Goal: Information Seeking & Learning: Compare options

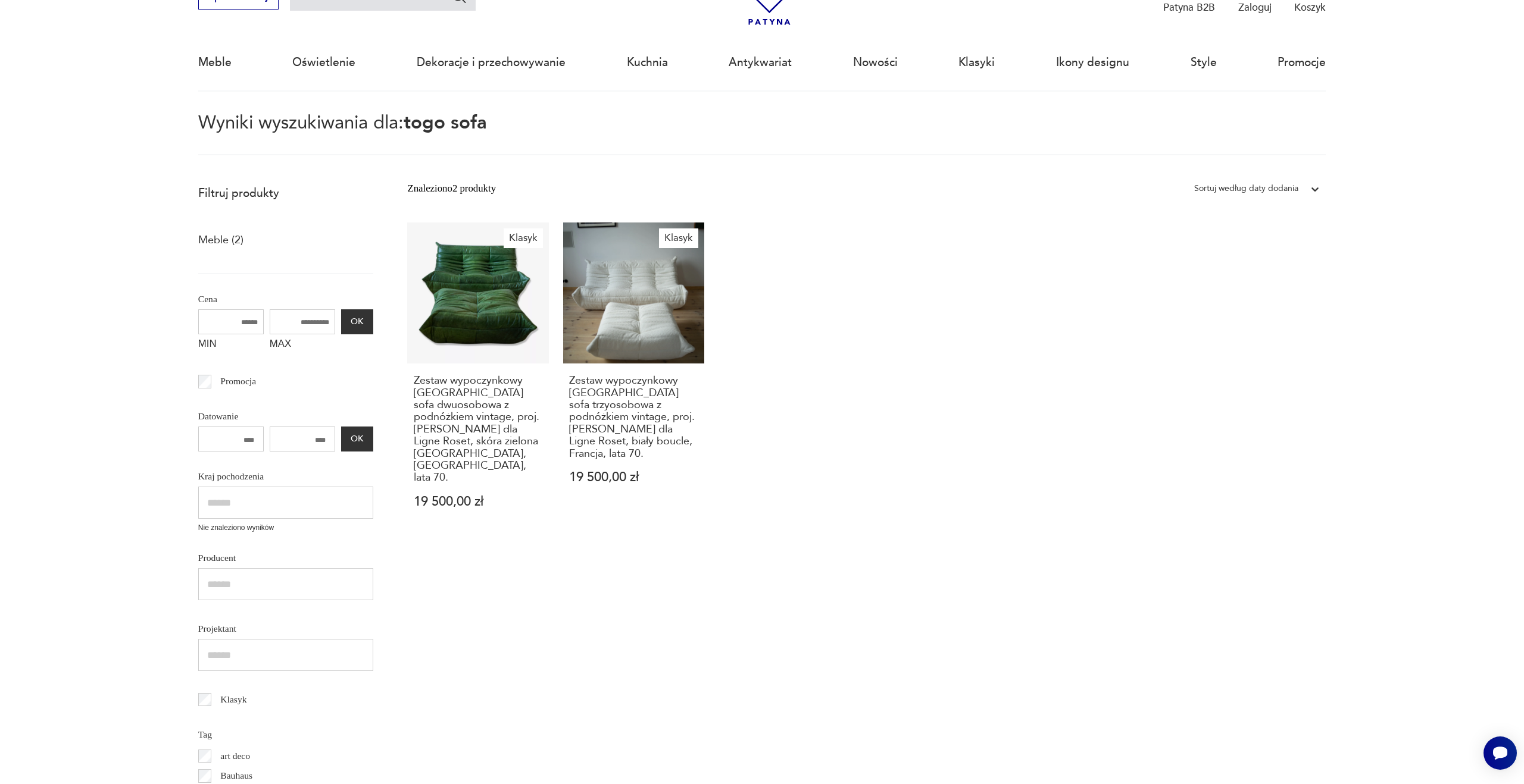
scroll to position [37, 0]
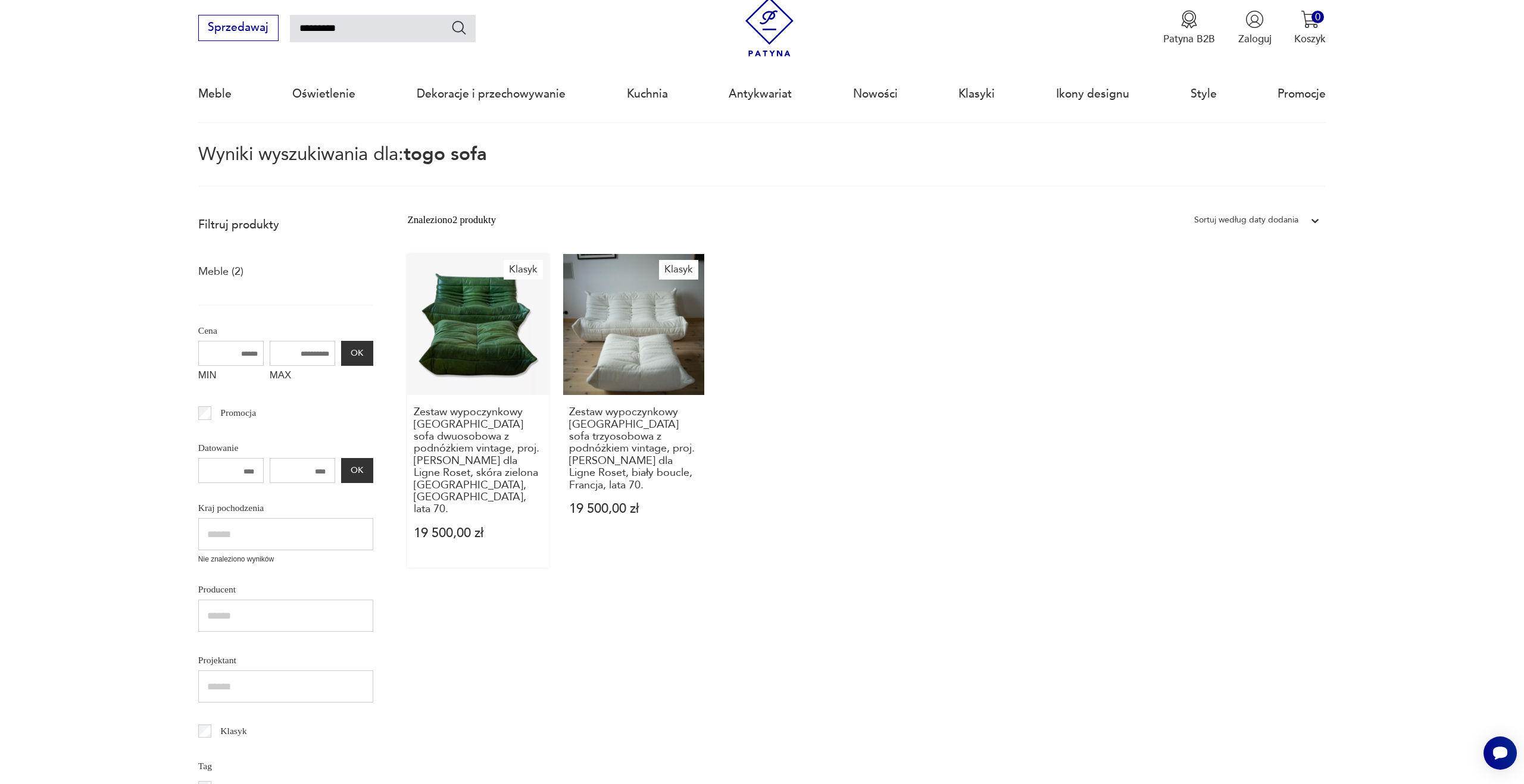
click at [474, 369] on link "Klasyk Zestaw wypoczynkowy [GEOGRAPHIC_DATA] sofa dwuosobowa z podnóżkiem vinta…" at bounding box center [478, 410] width 141 height 314
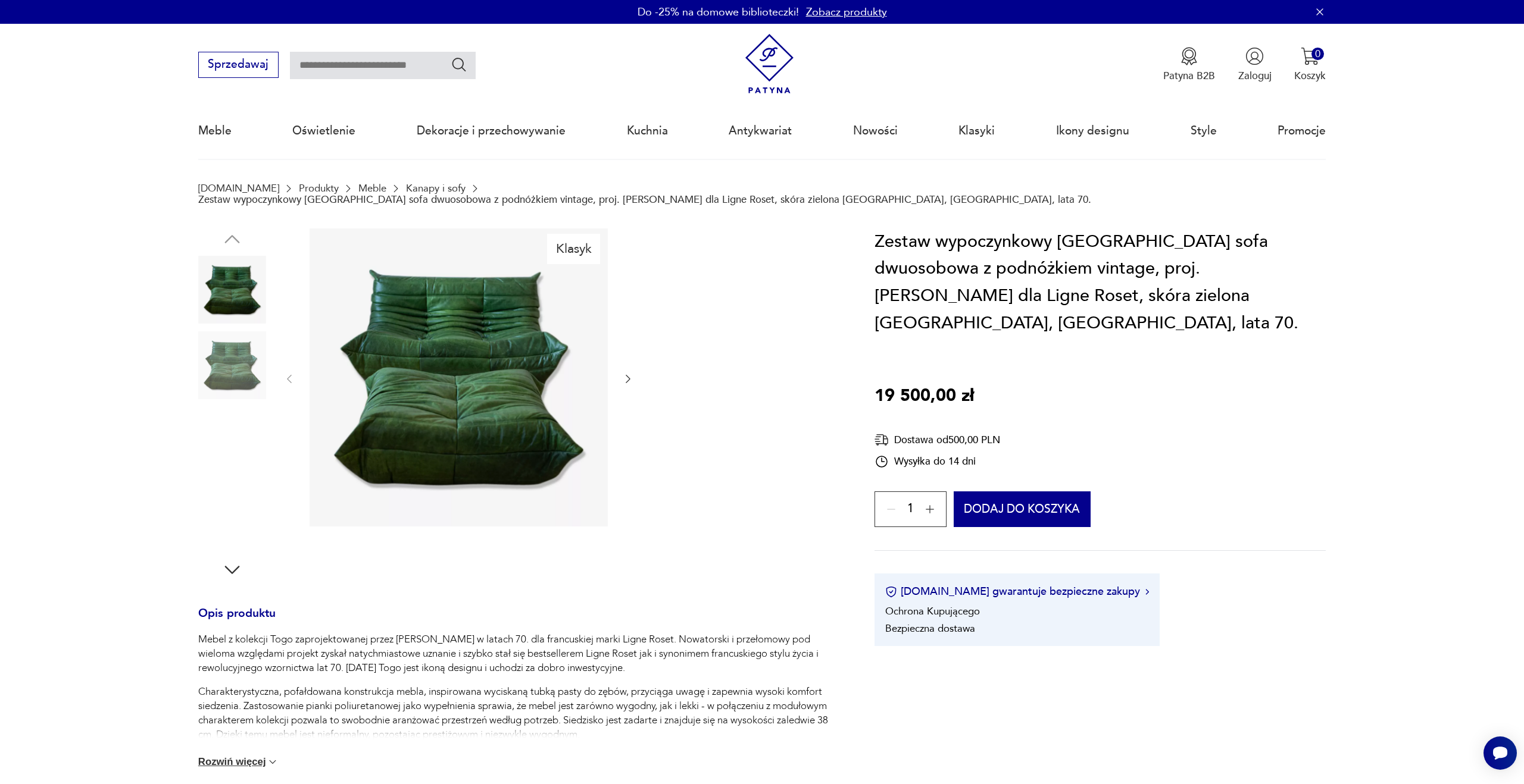
click at [234, 375] on img at bounding box center [232, 365] width 68 height 68
click at [232, 390] on div at bounding box center [232, 367] width 68 height 70
click at [235, 460] on img at bounding box center [232, 442] width 68 height 68
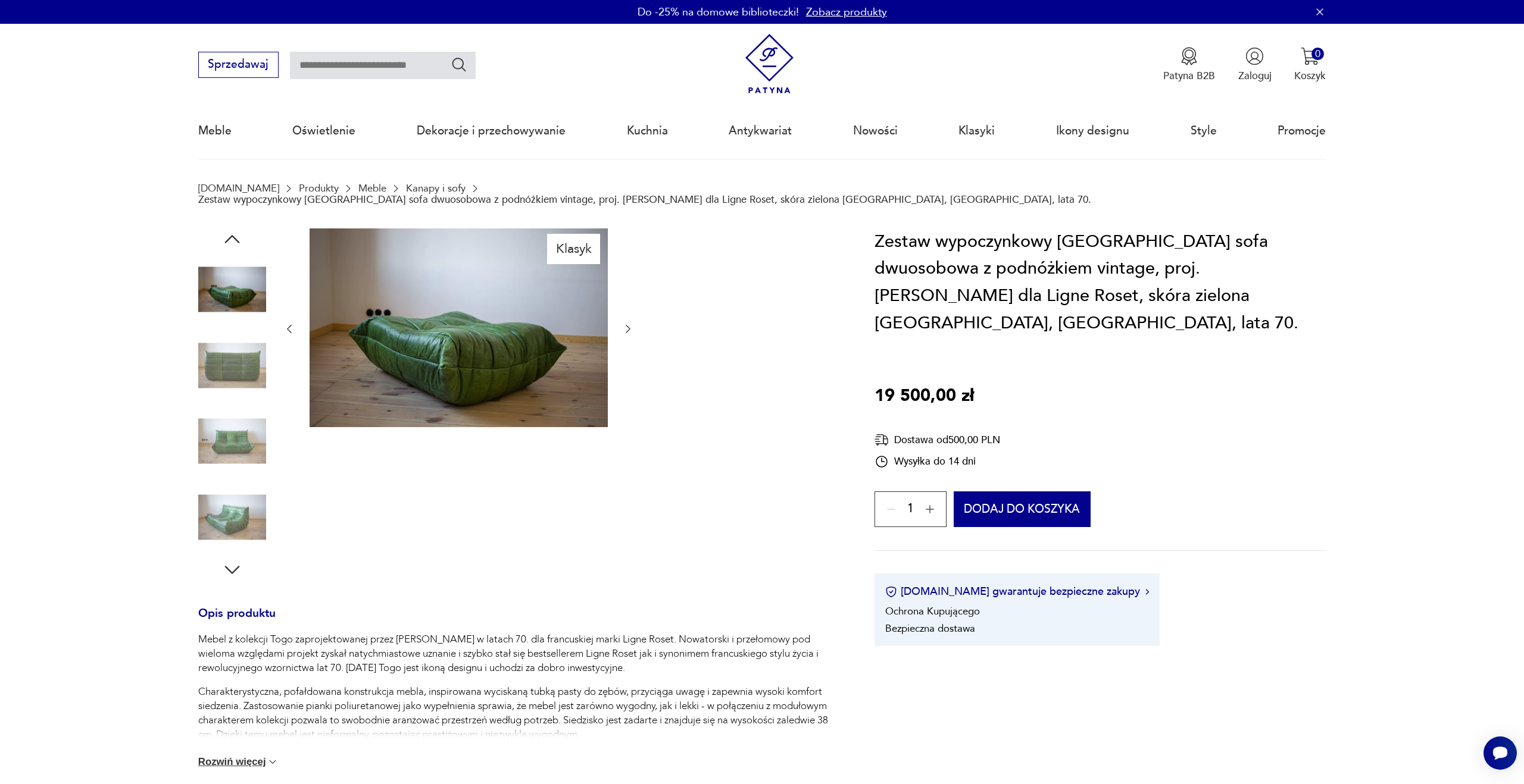
click at [415, 77] on input "text" at bounding box center [383, 65] width 186 height 27
type input "****"
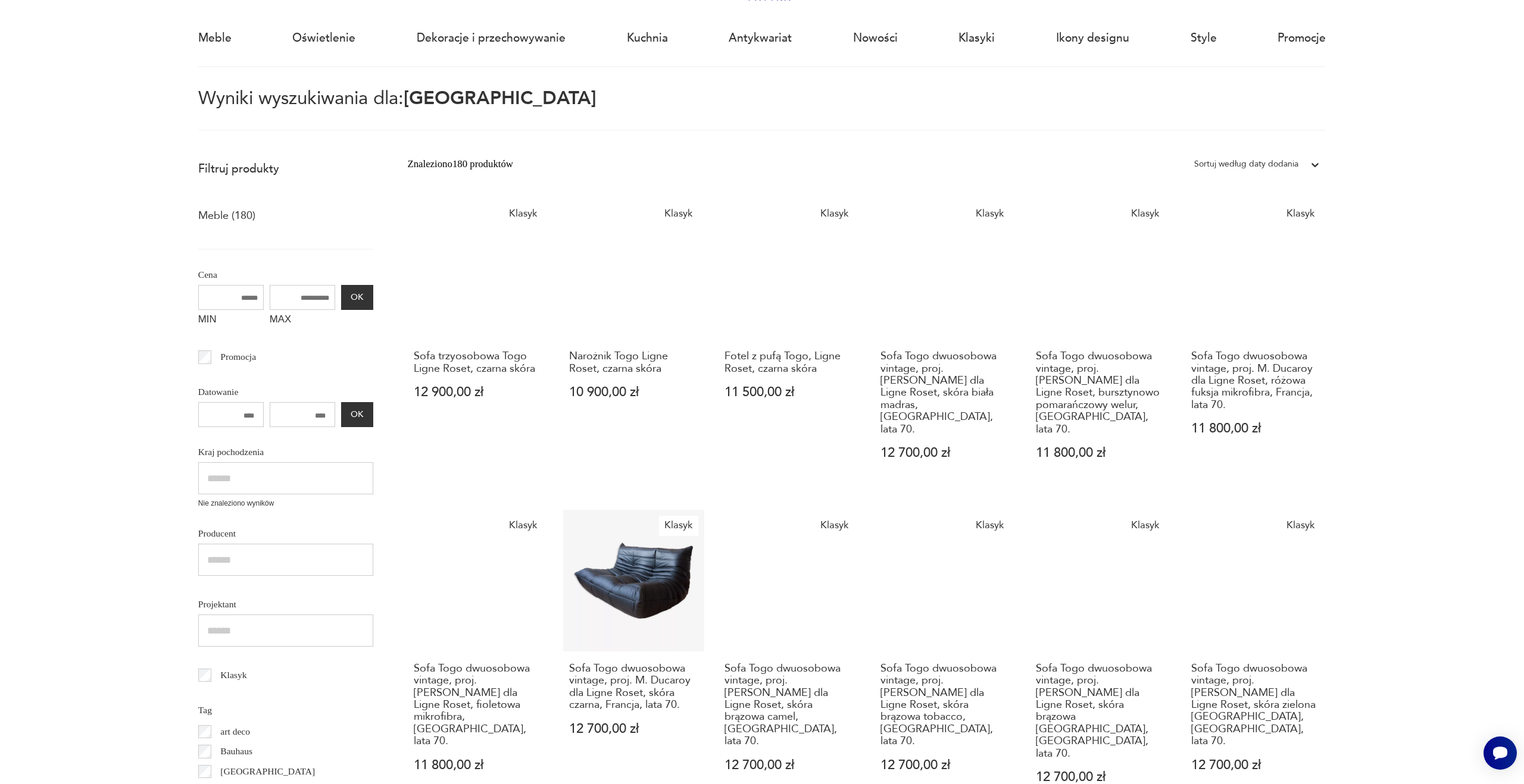
scroll to position [92, 0]
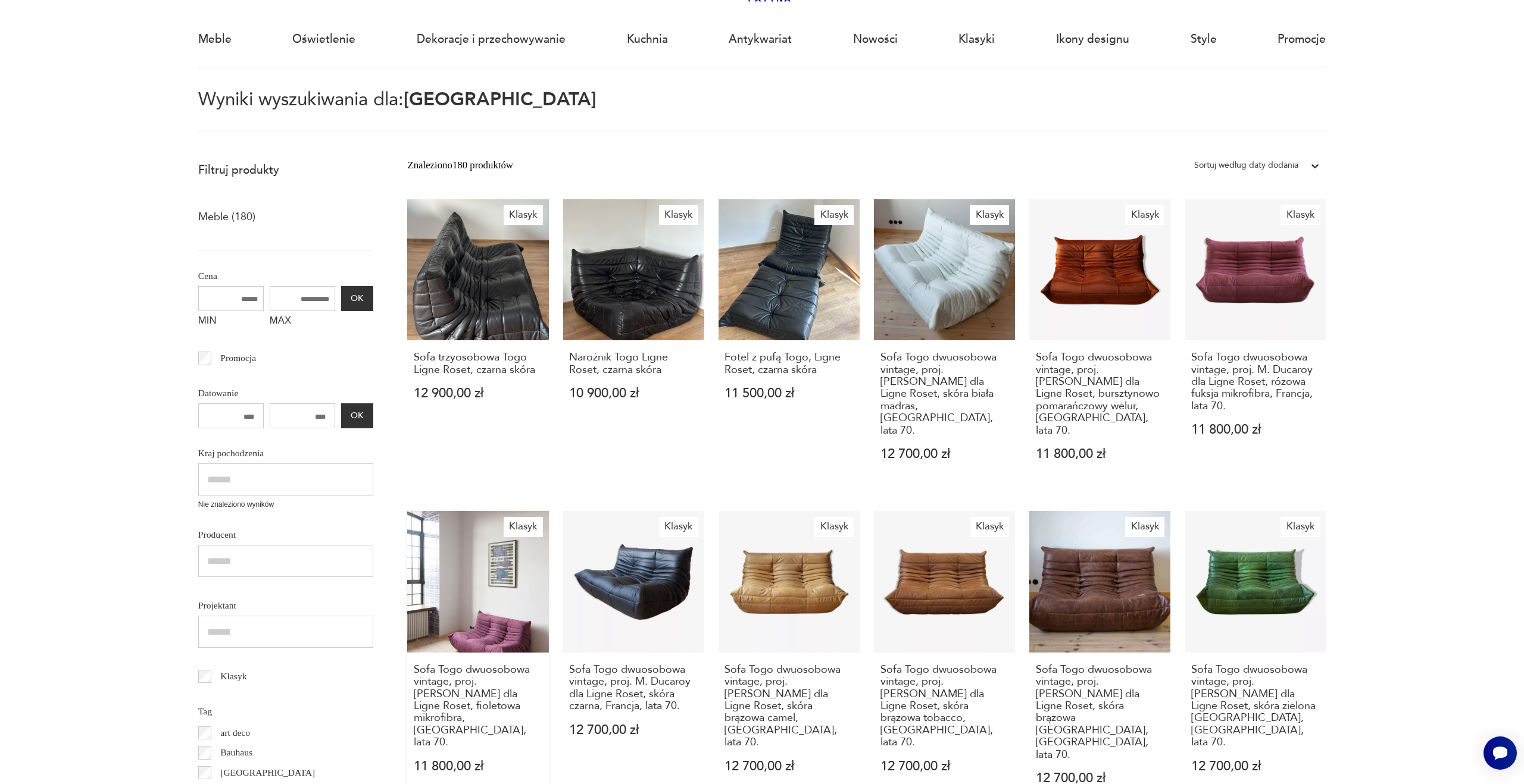
click at [467, 580] on link "Klasyk Sofa Togo dwuosobowa vintage, proj. [PERSON_NAME] dla Ligne Roset, fiole…" at bounding box center [478, 662] width 141 height 301
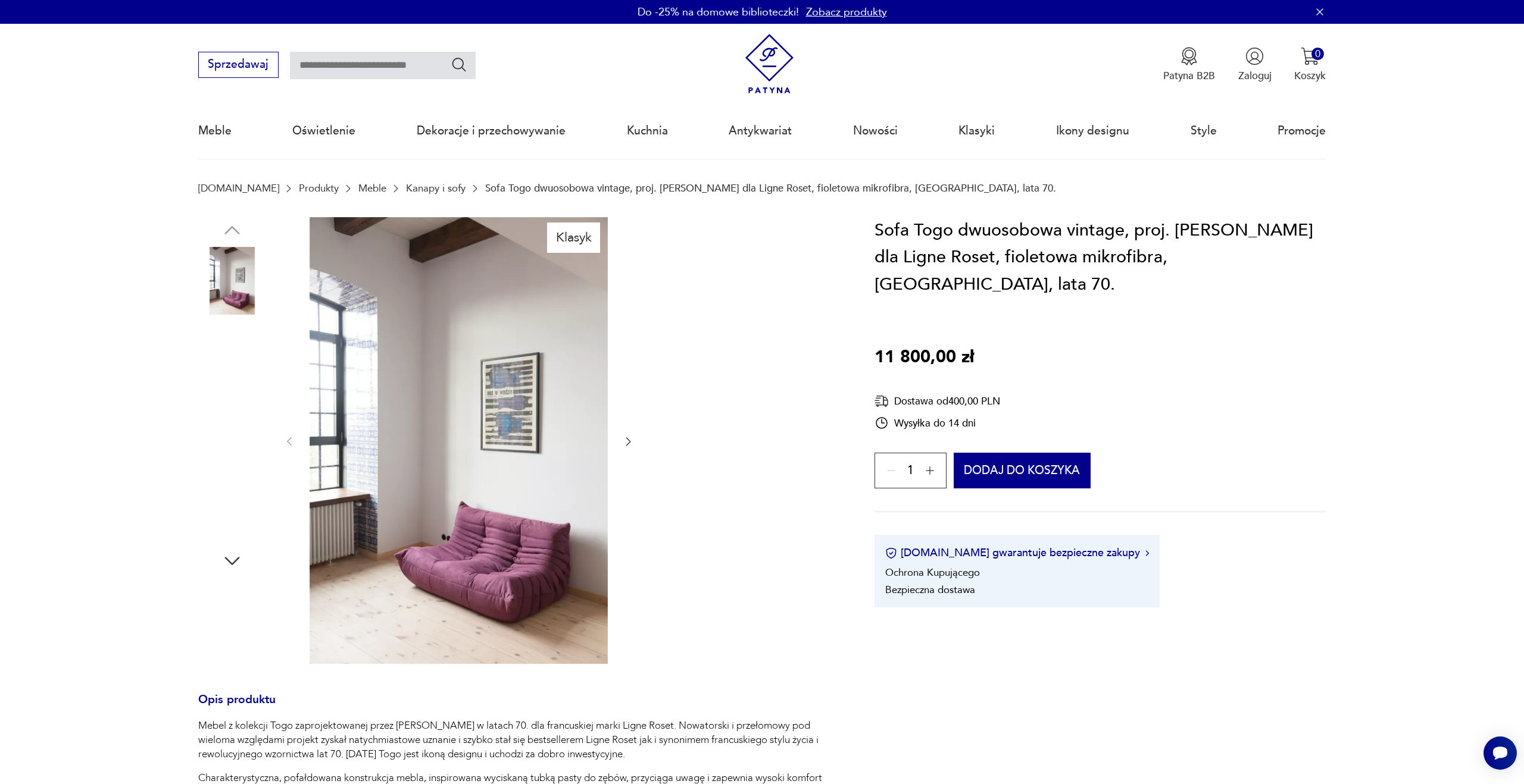
click at [243, 368] on img at bounding box center [232, 356] width 68 height 68
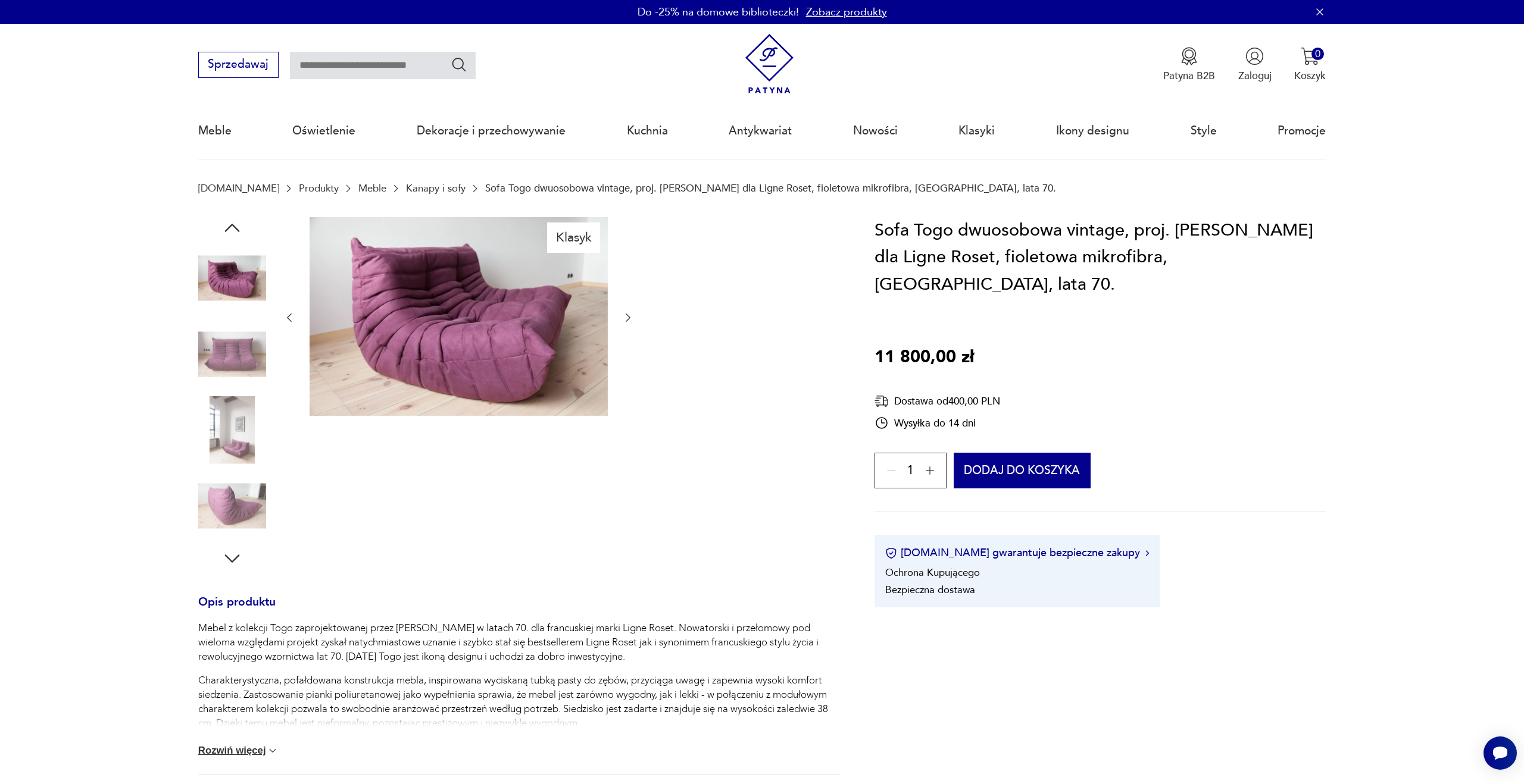
click at [240, 424] on img at bounding box center [232, 430] width 68 height 68
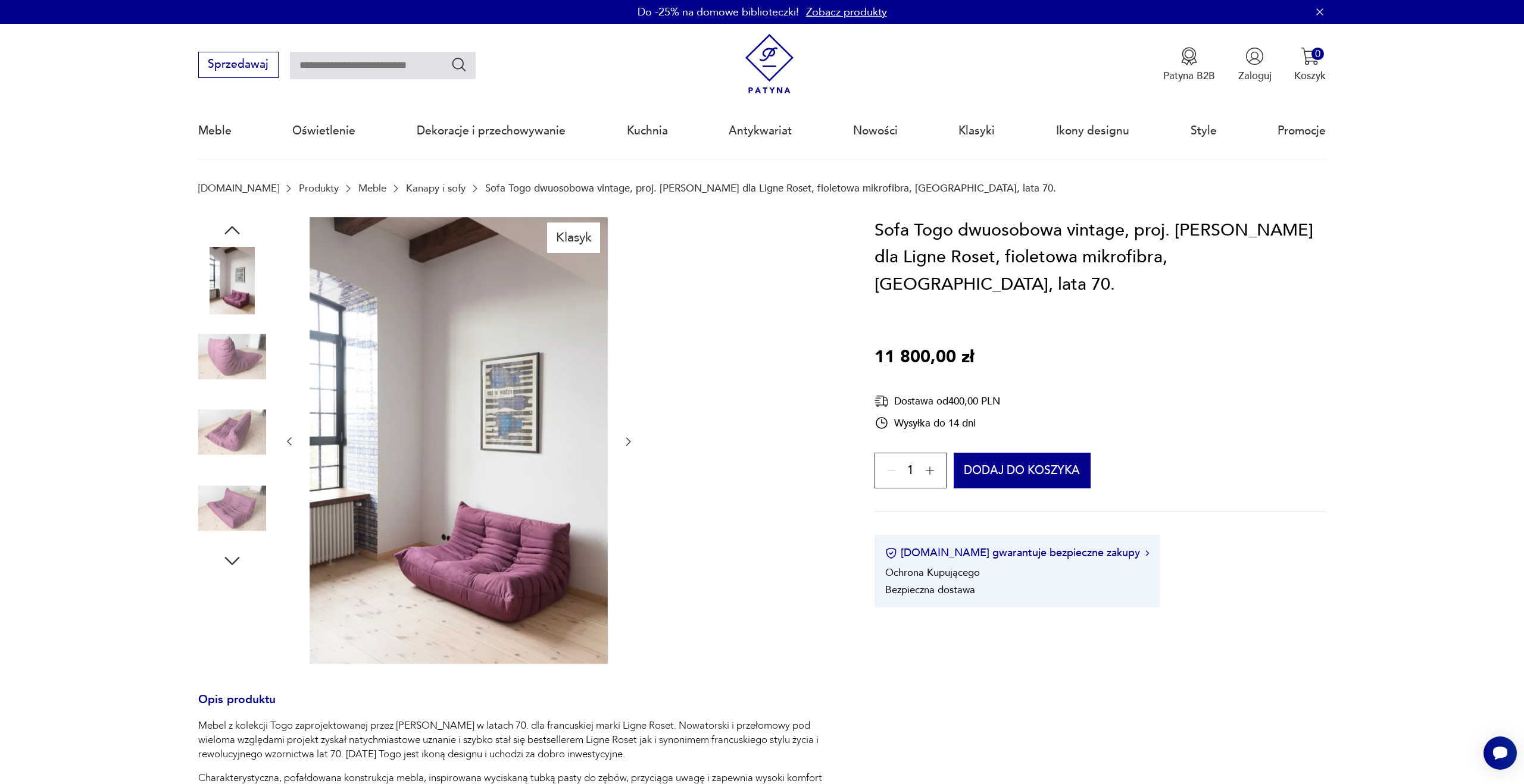
click at [240, 452] on img at bounding box center [232, 433] width 68 height 68
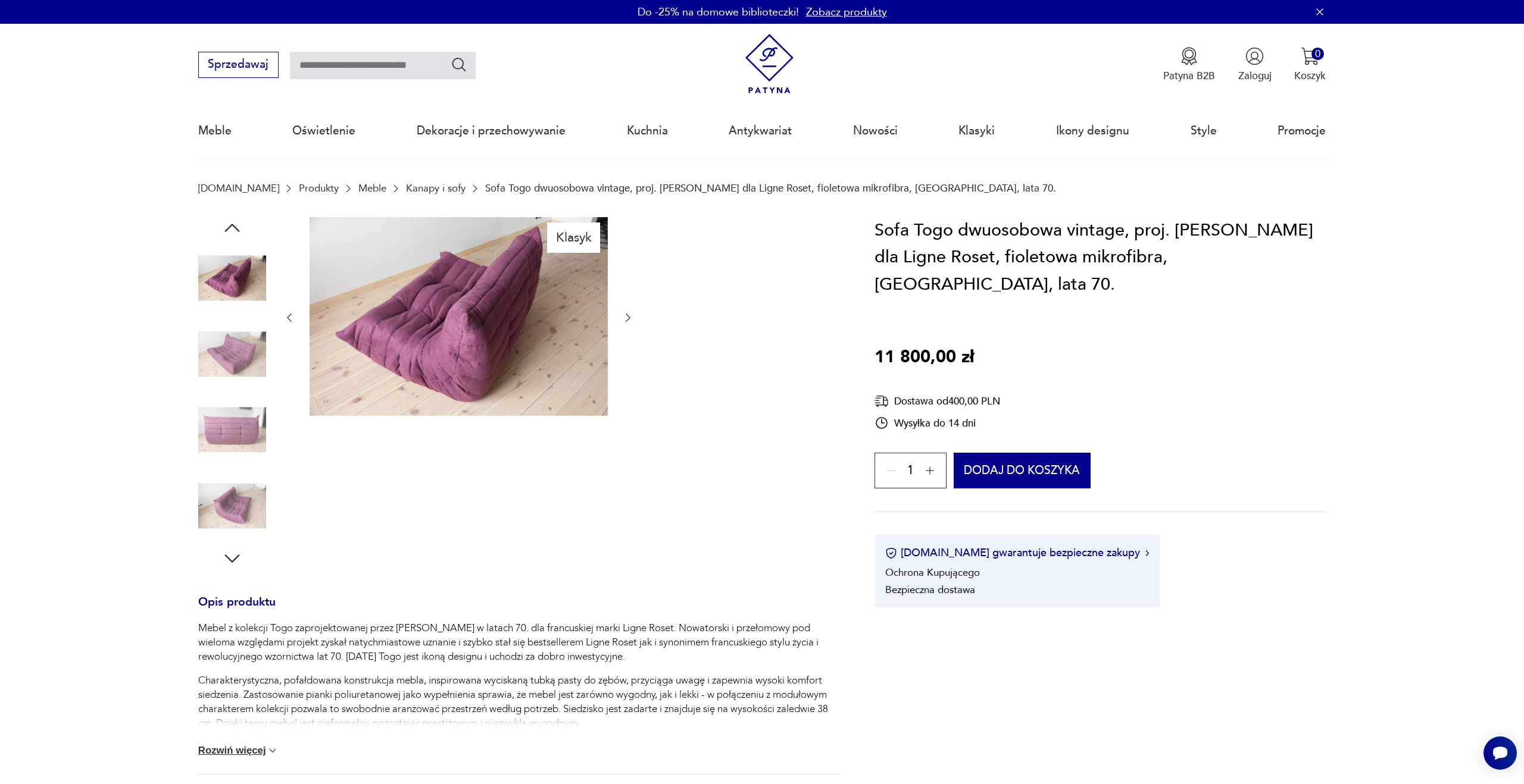
click at [240, 451] on img at bounding box center [232, 430] width 68 height 68
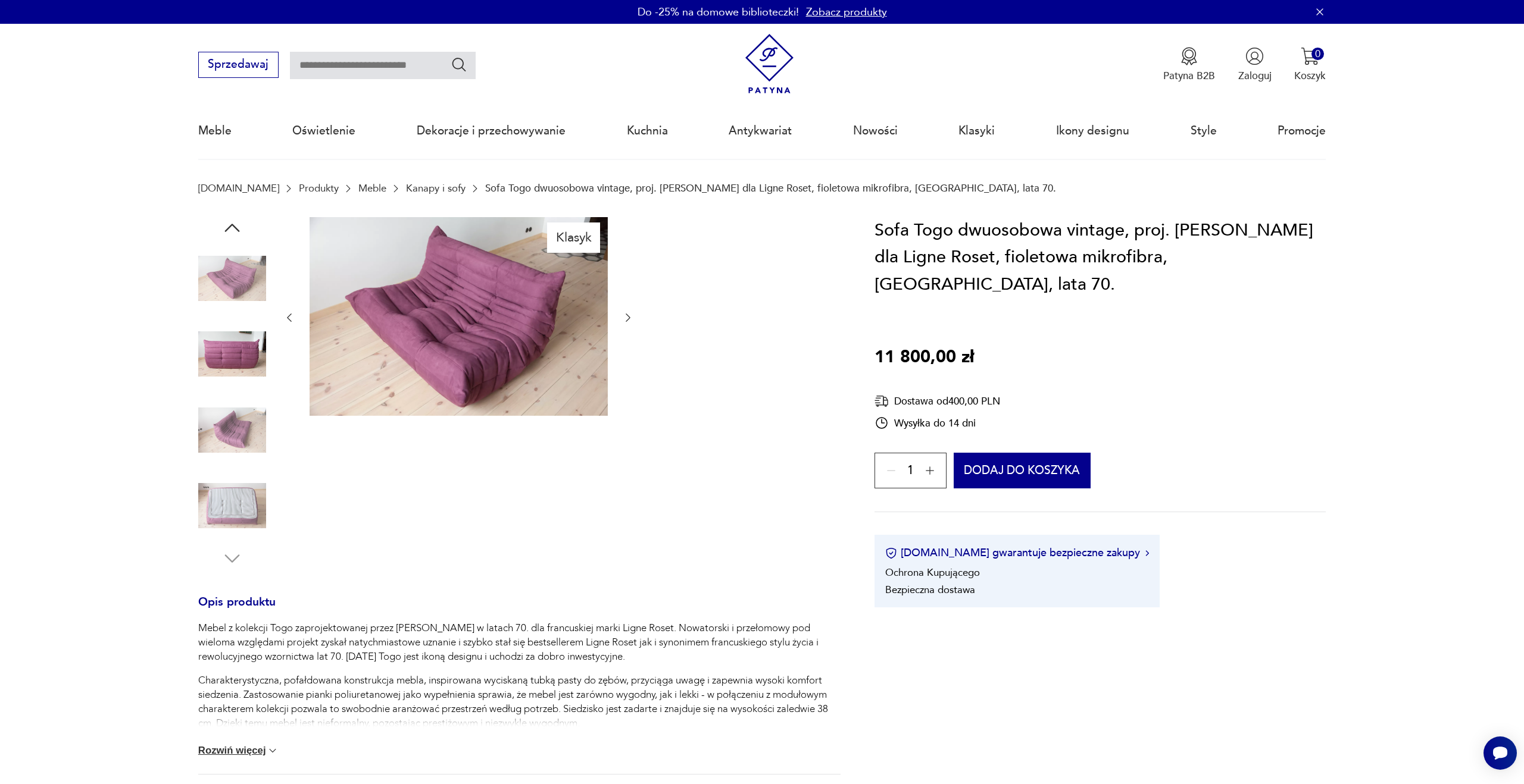
click at [246, 511] on img at bounding box center [232, 505] width 68 height 68
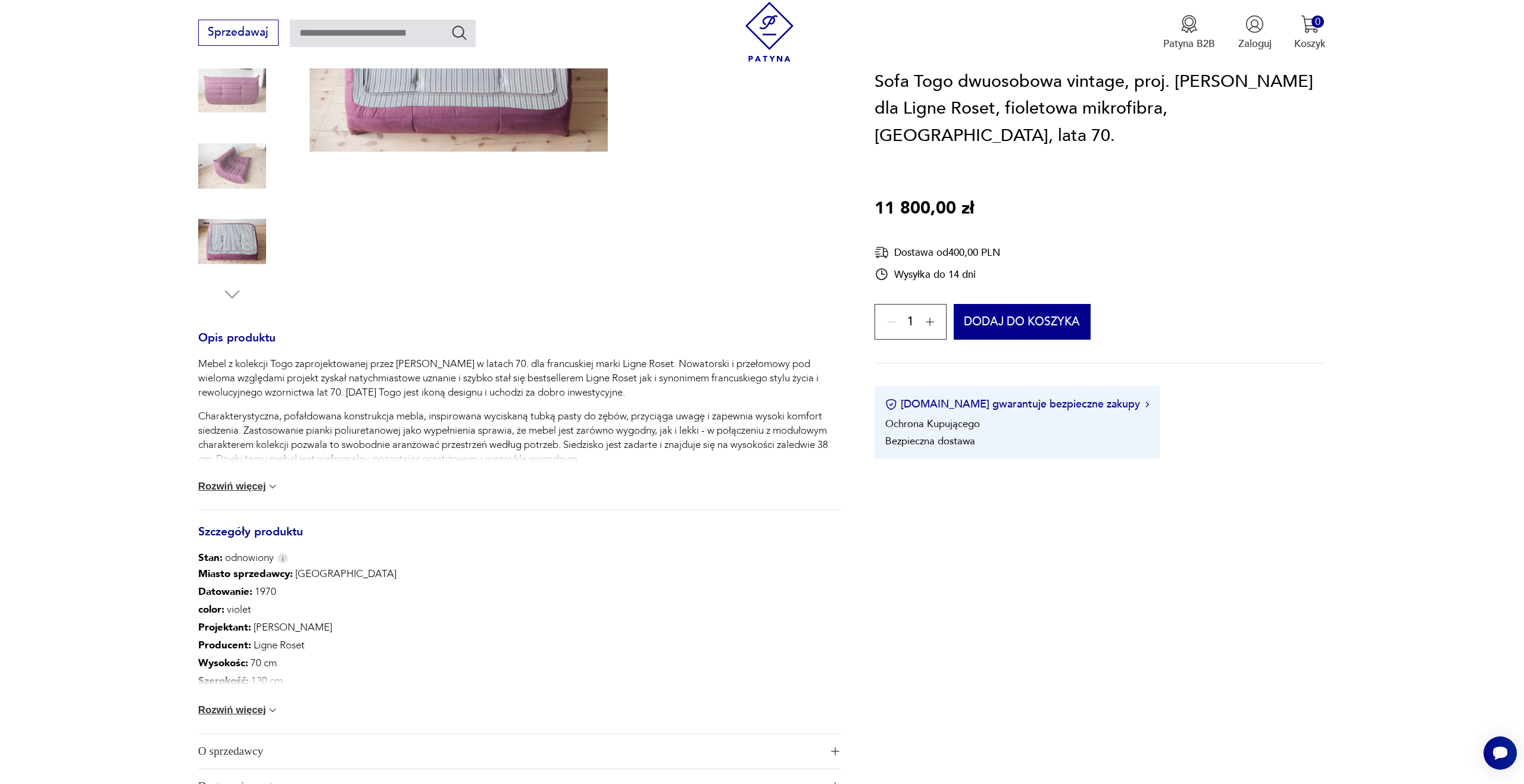
scroll to position [268, 0]
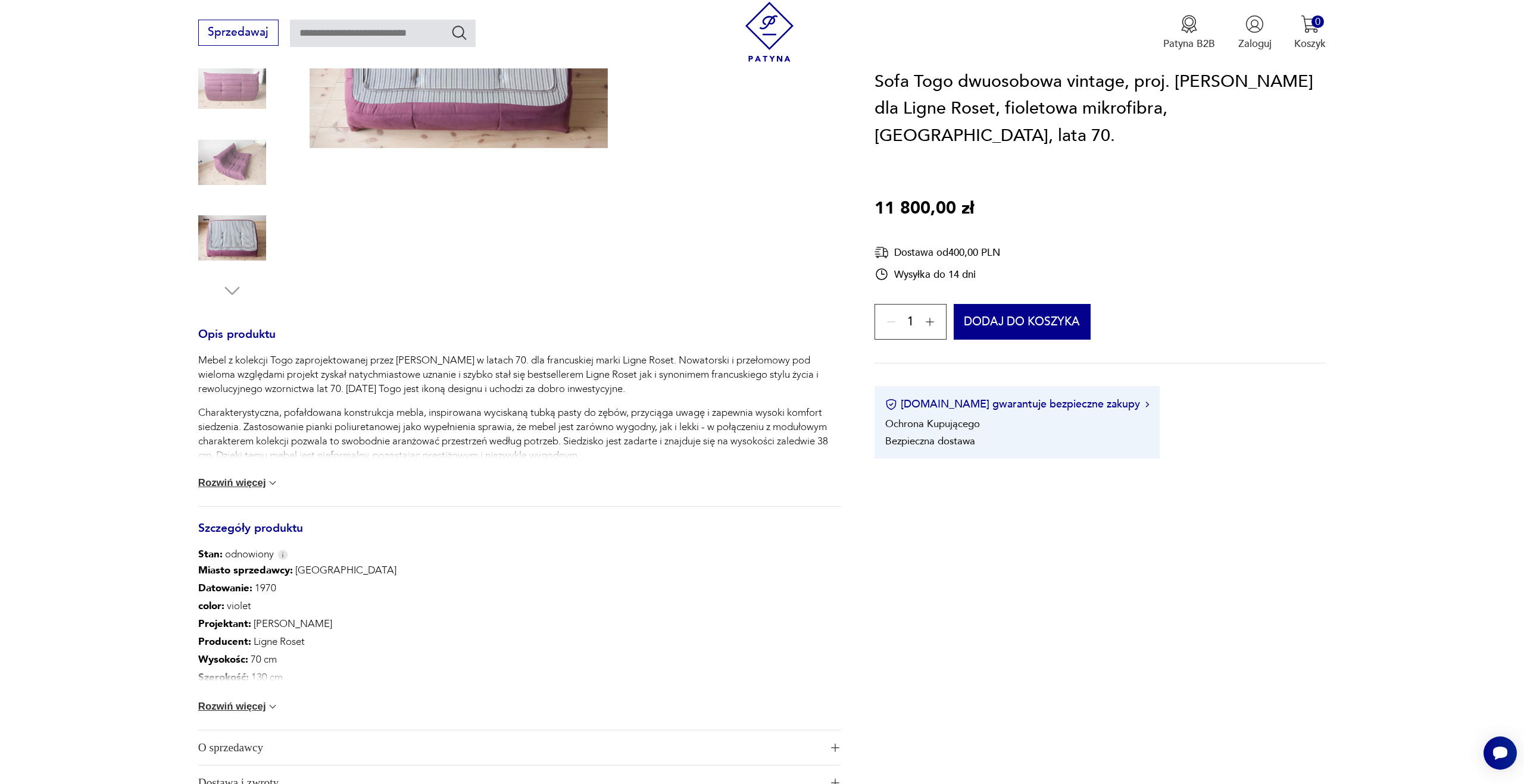
click at [224, 712] on button "Rozwiń więcej" at bounding box center [238, 707] width 81 height 12
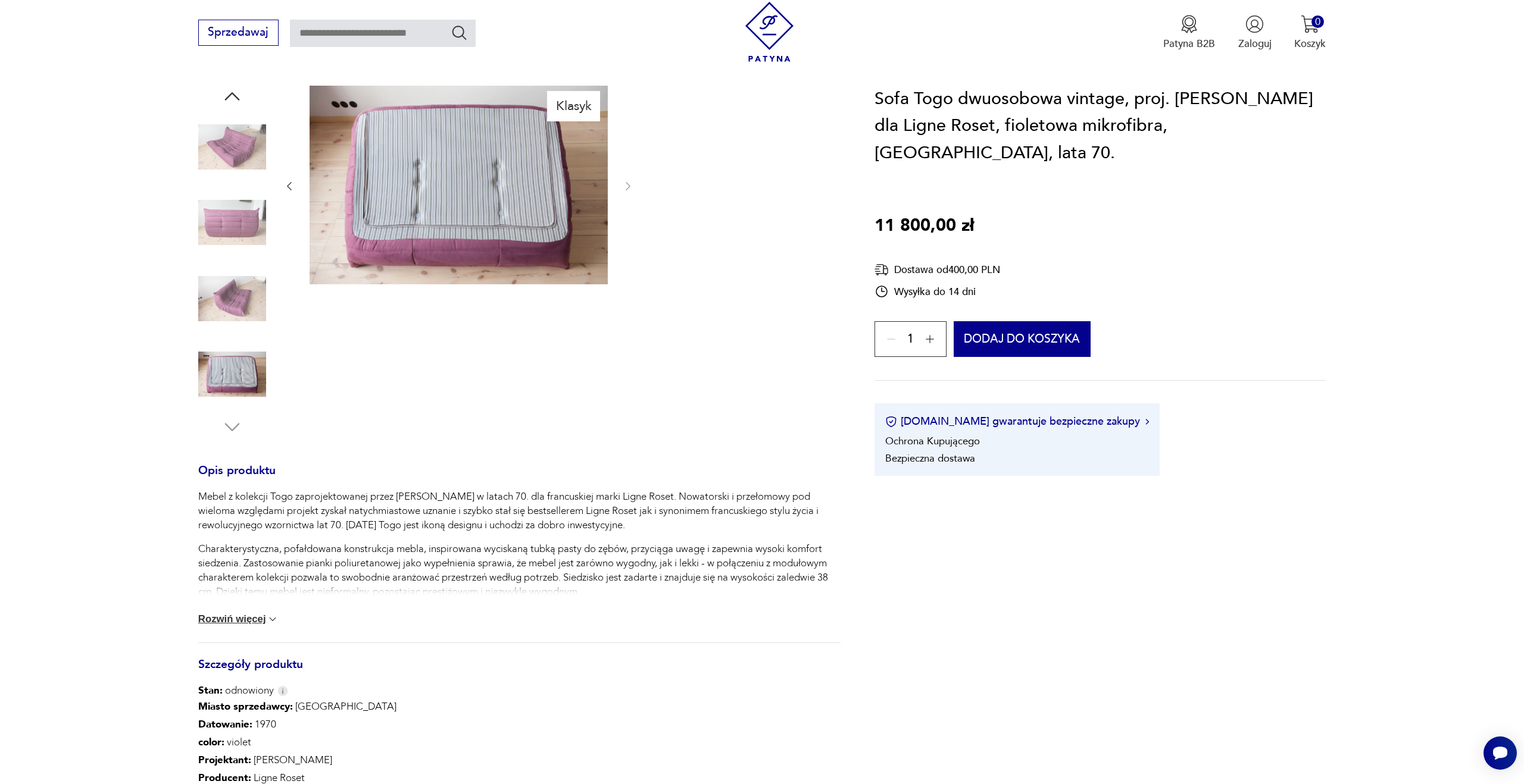
scroll to position [127, 0]
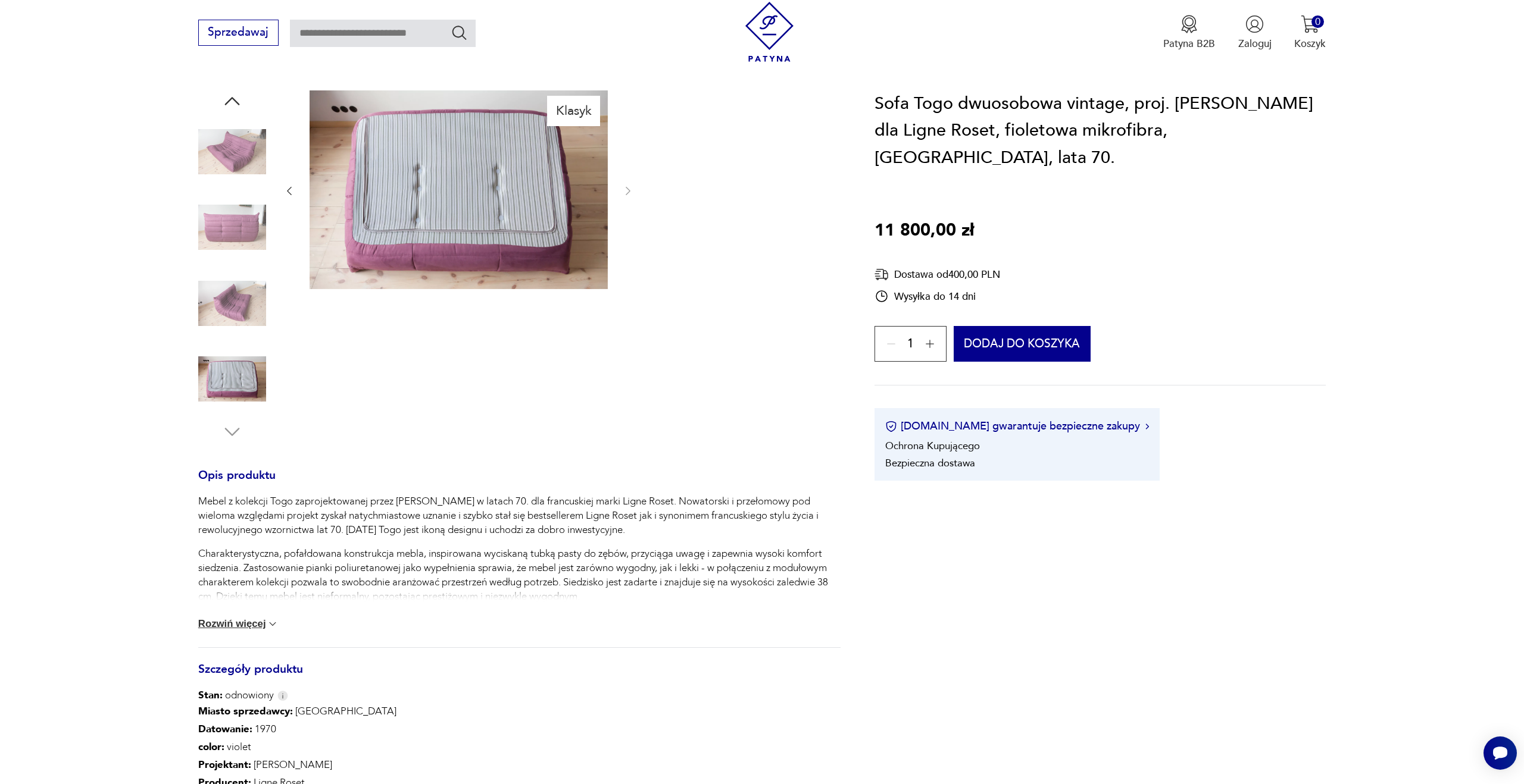
click at [229, 249] on img at bounding box center [232, 227] width 68 height 68
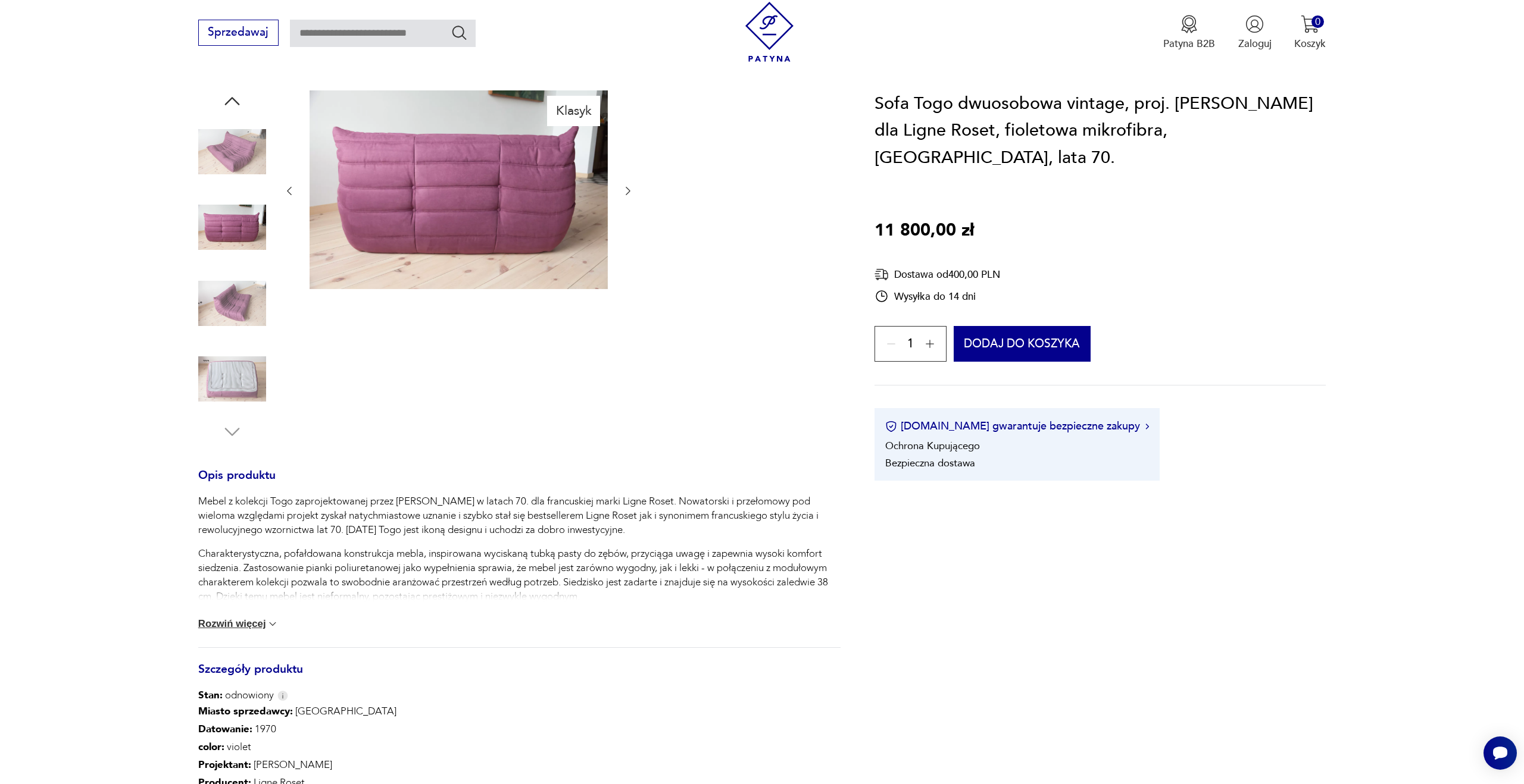
click at [246, 316] on img at bounding box center [232, 303] width 68 height 68
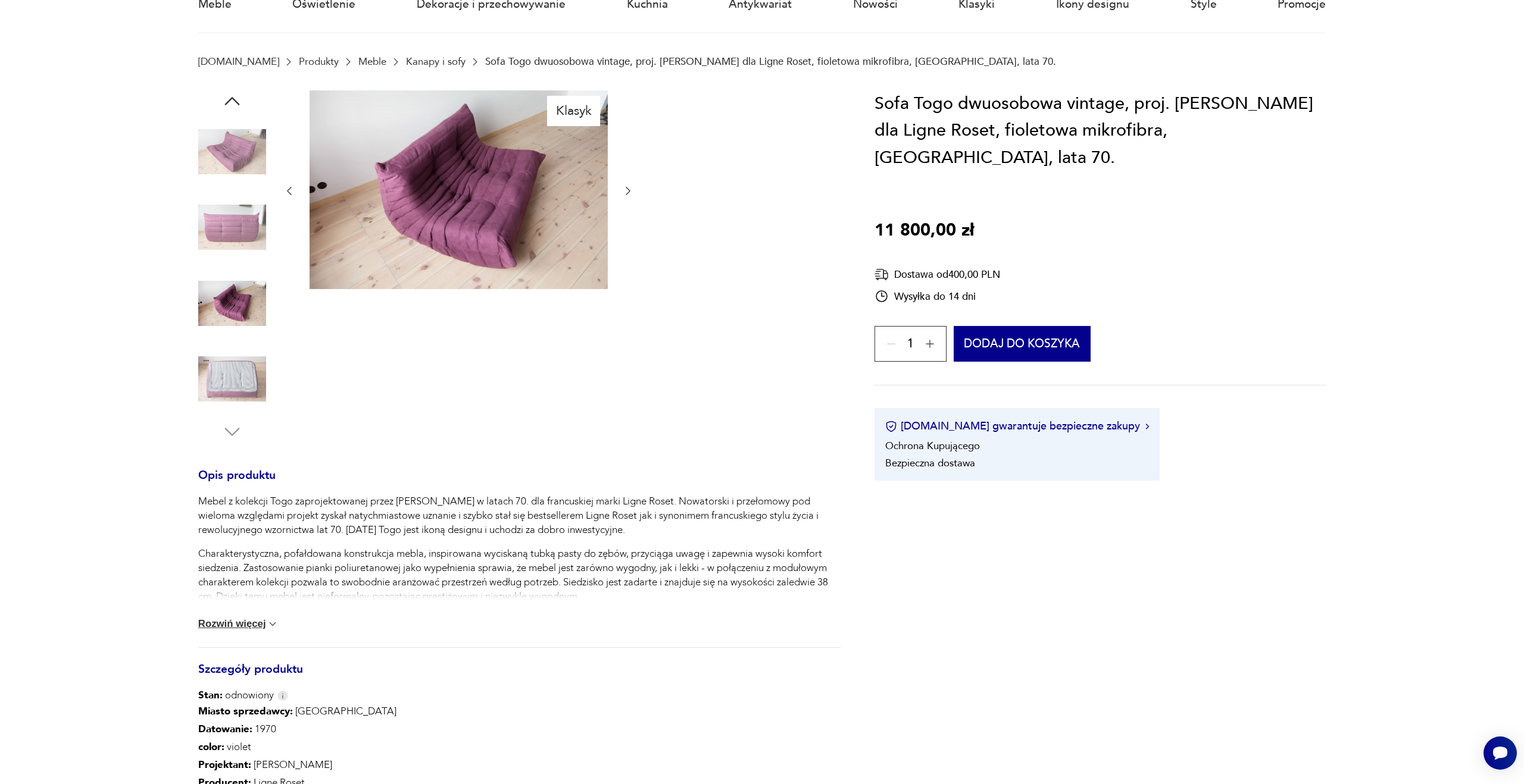
scroll to position [51, 0]
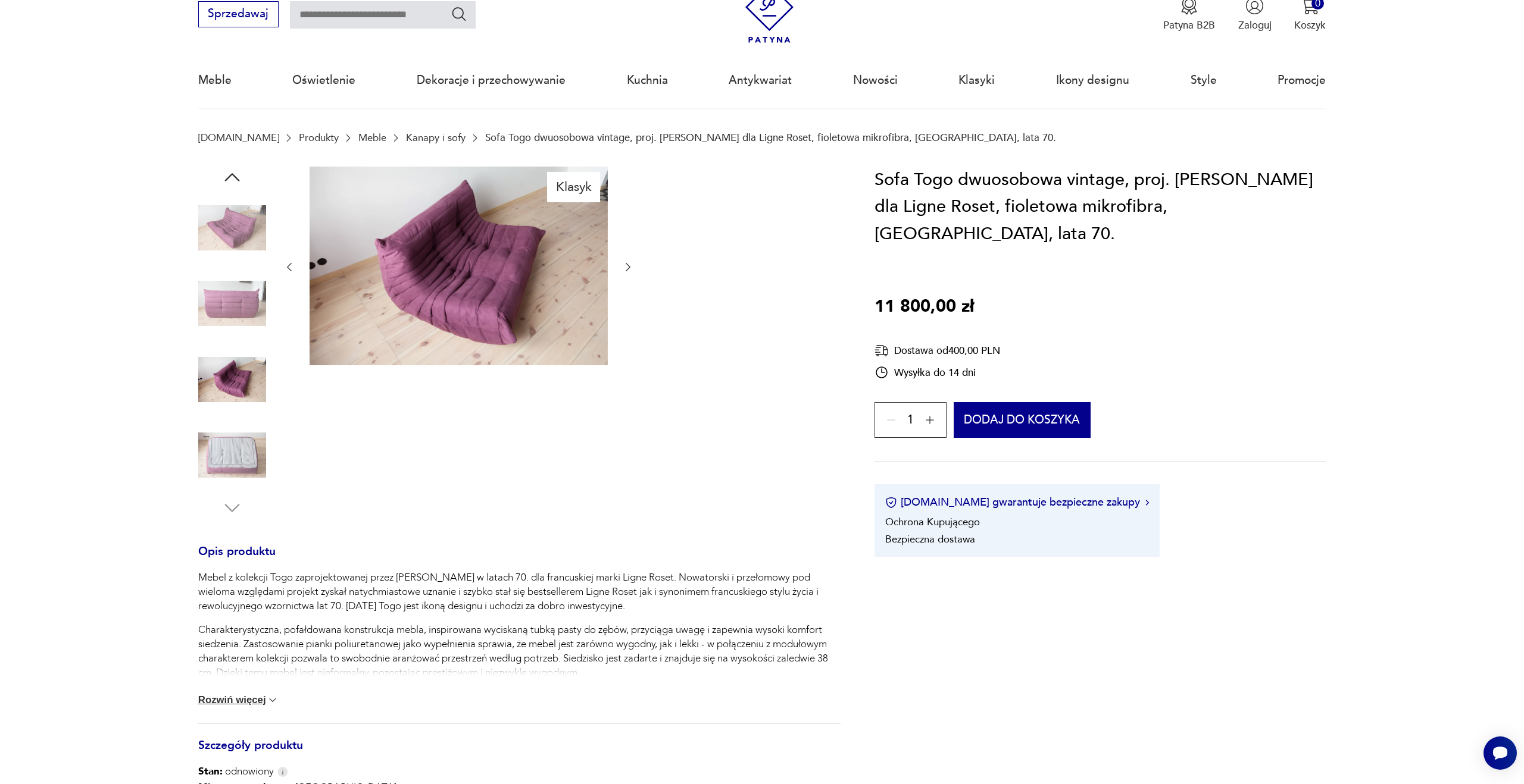
type input "****"
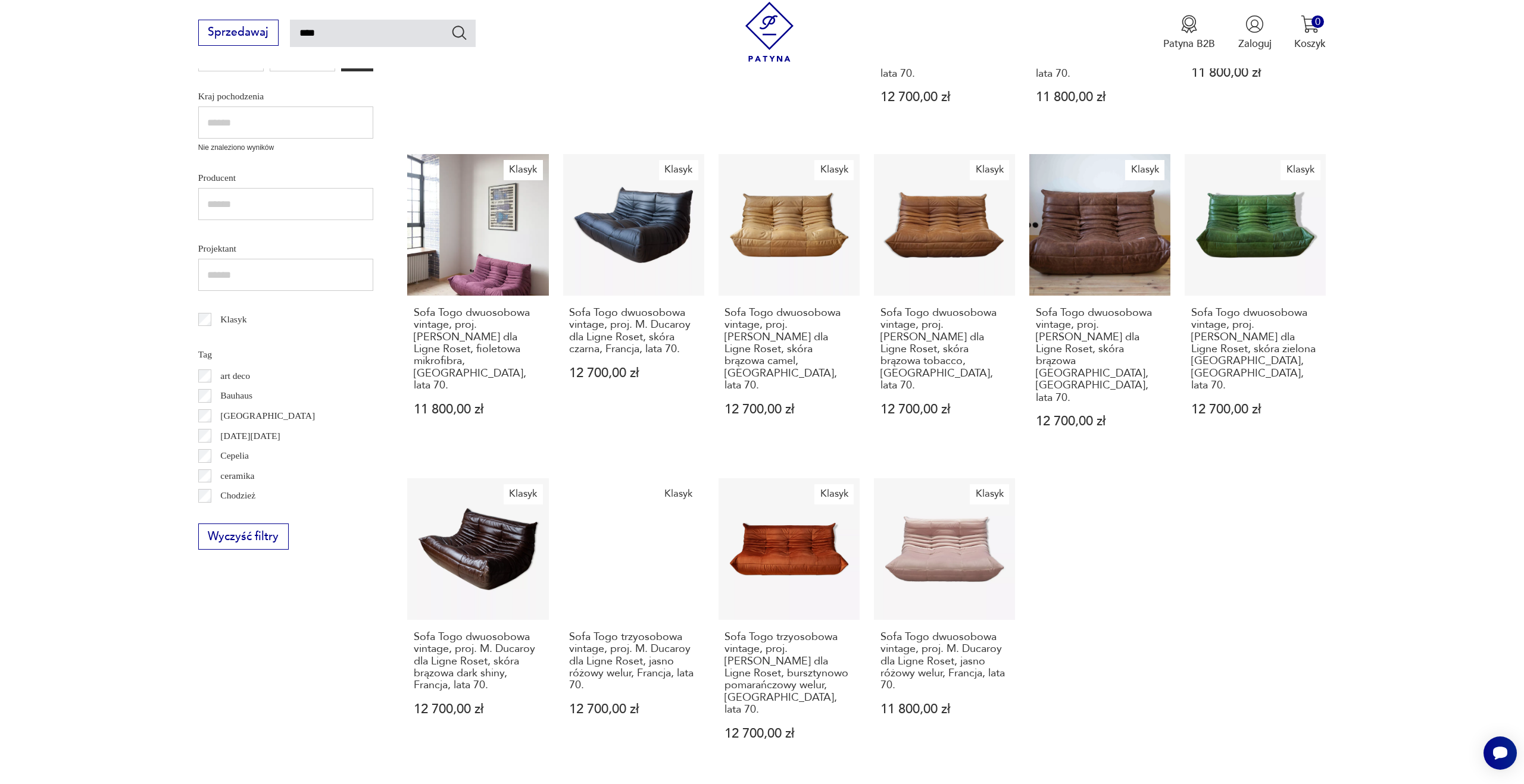
scroll to position [447, 0]
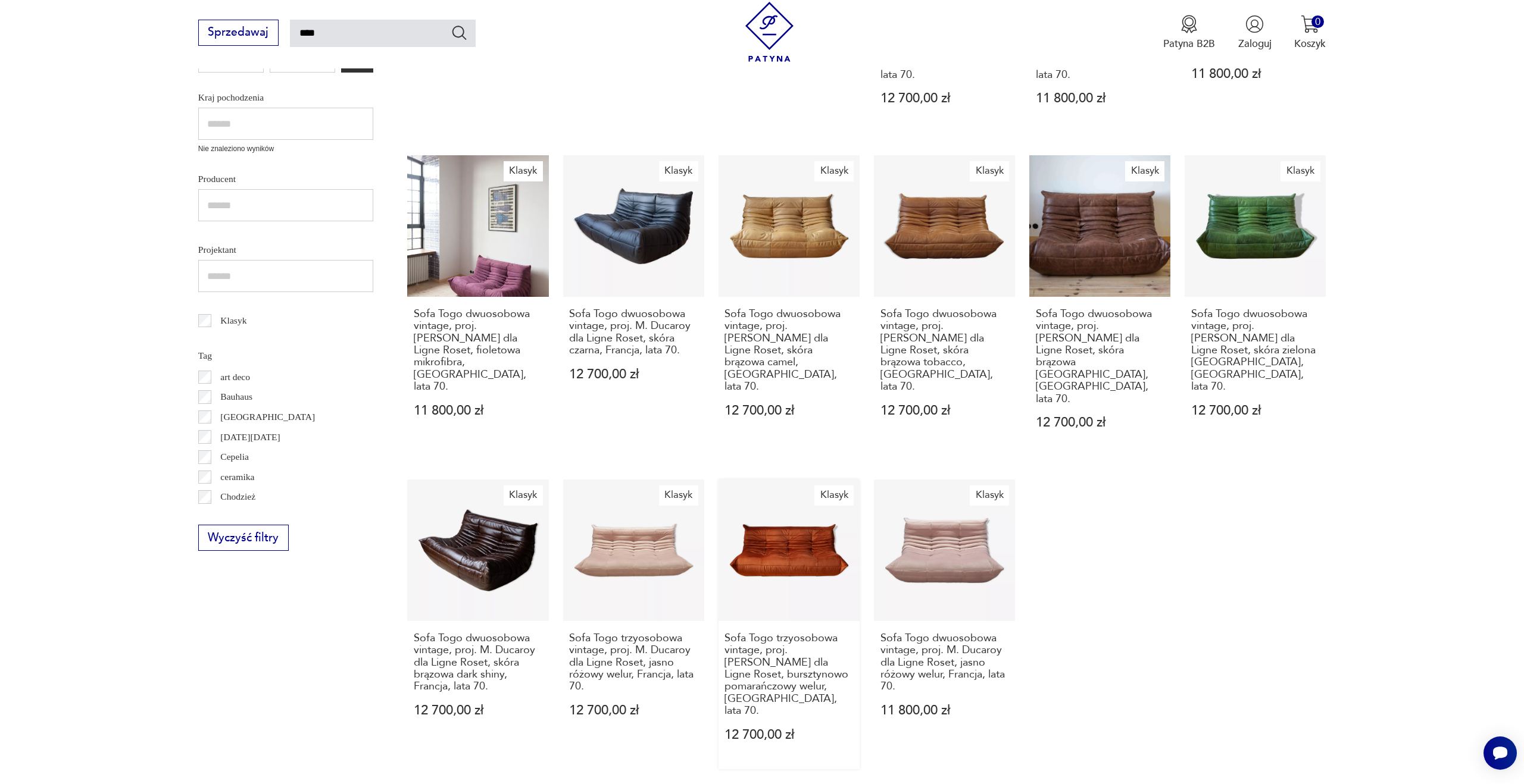
click at [800, 536] on link "Klasyk Sofa Togo trzyosobowa vintage, proj. [PERSON_NAME] dla Ligne Roset, burs…" at bounding box center [789, 623] width 141 height 289
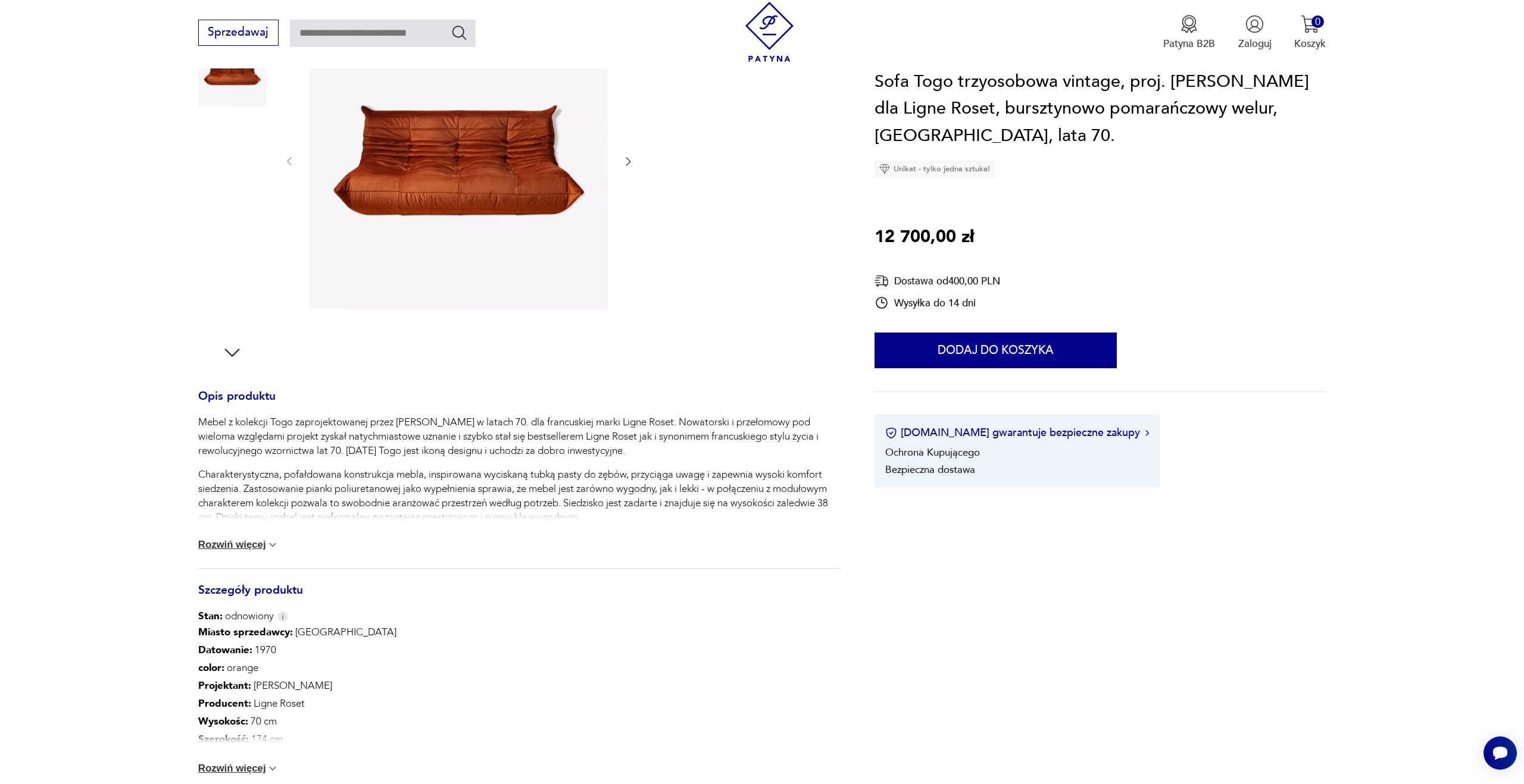
scroll to position [225, 0]
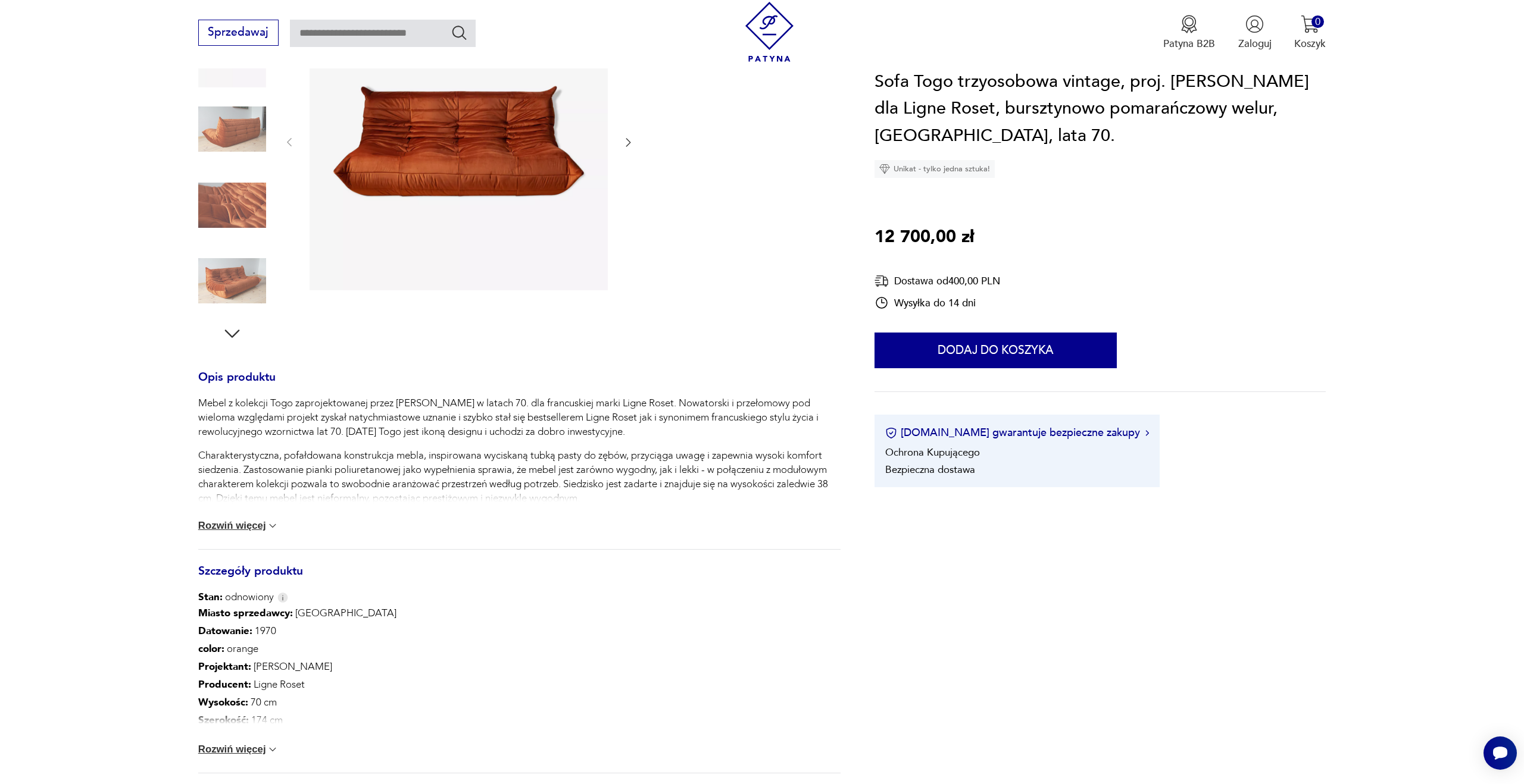
type input "****"
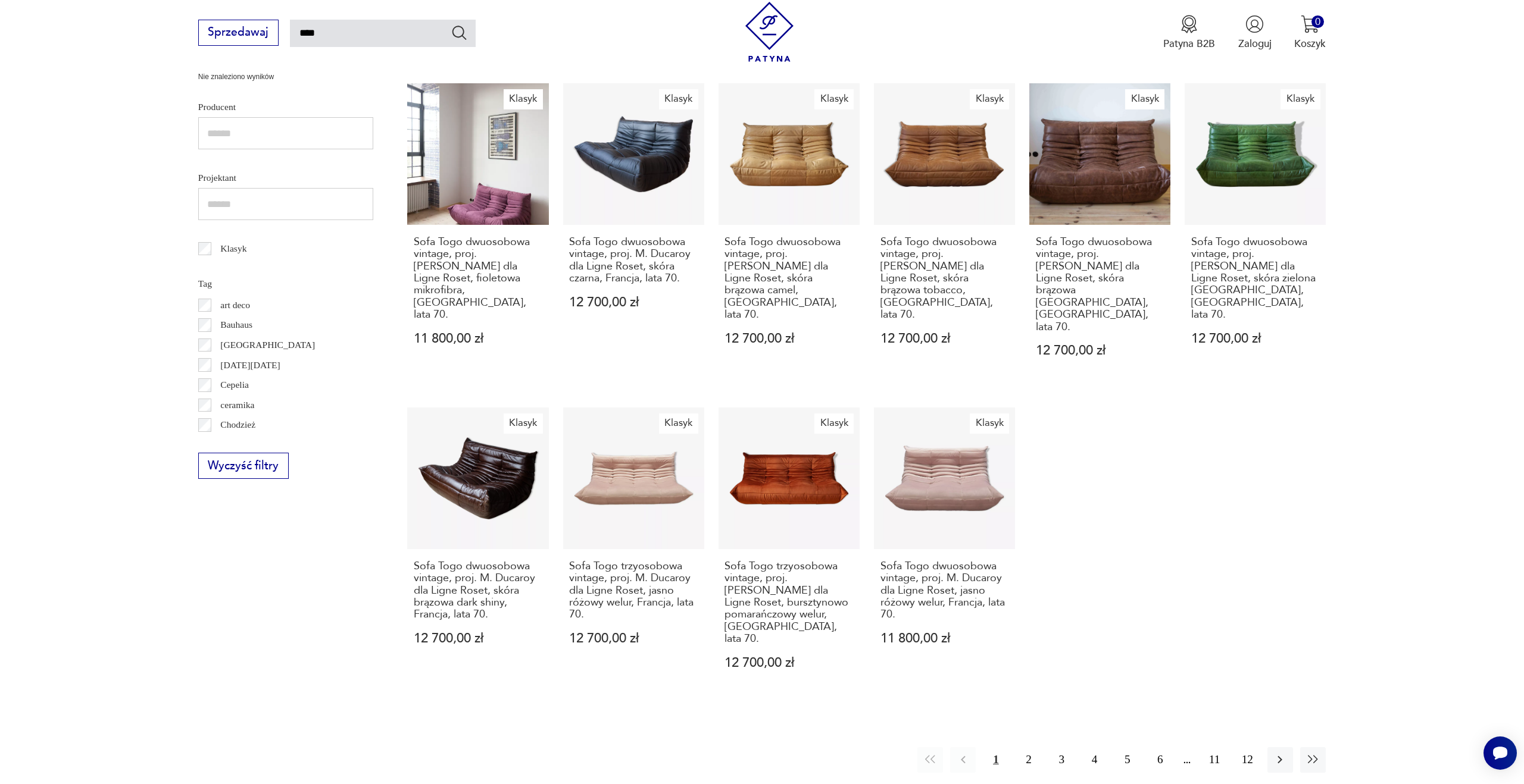
scroll to position [528, 0]
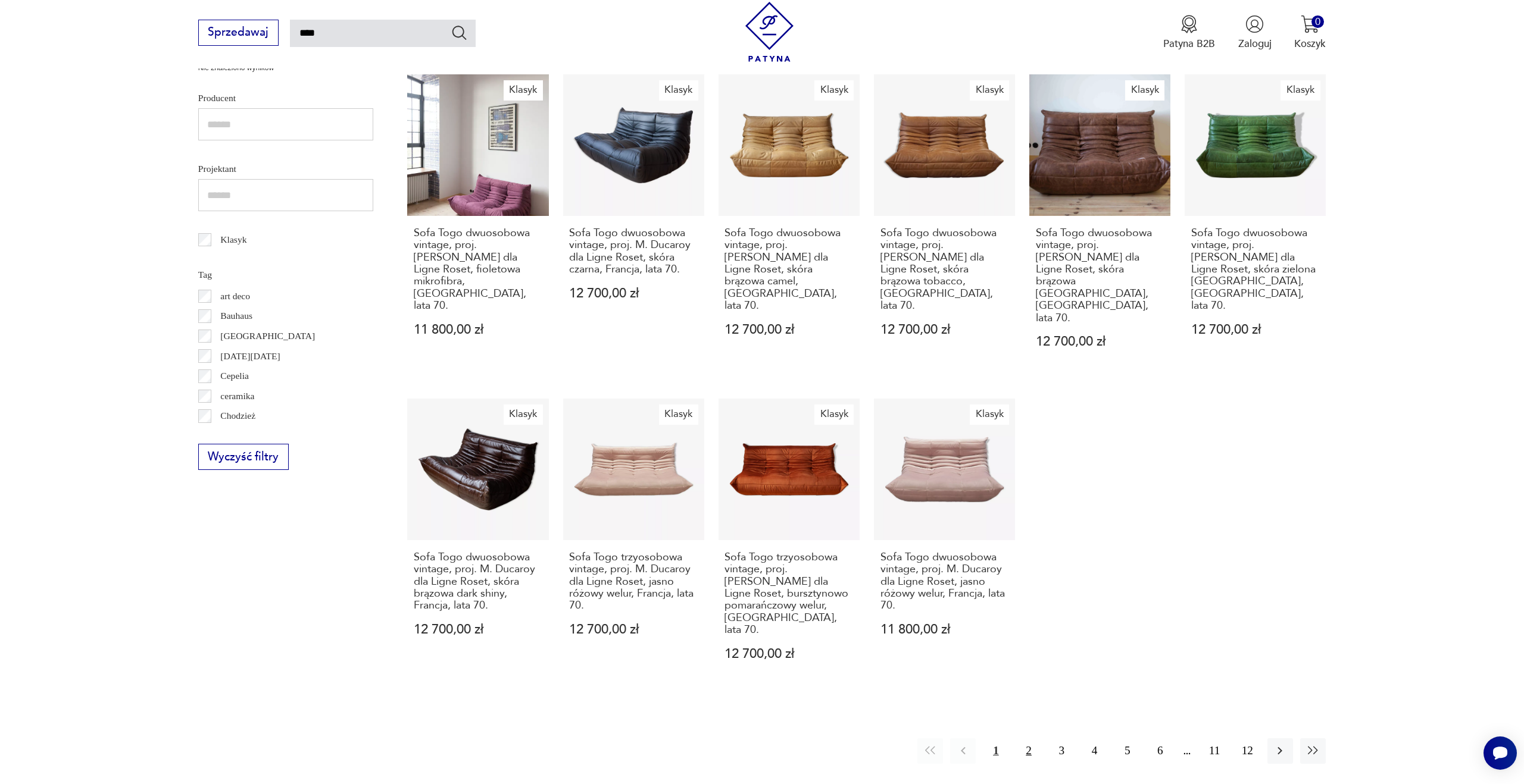
click at [1026, 738] on button "2" at bounding box center [1028, 750] width 25 height 25
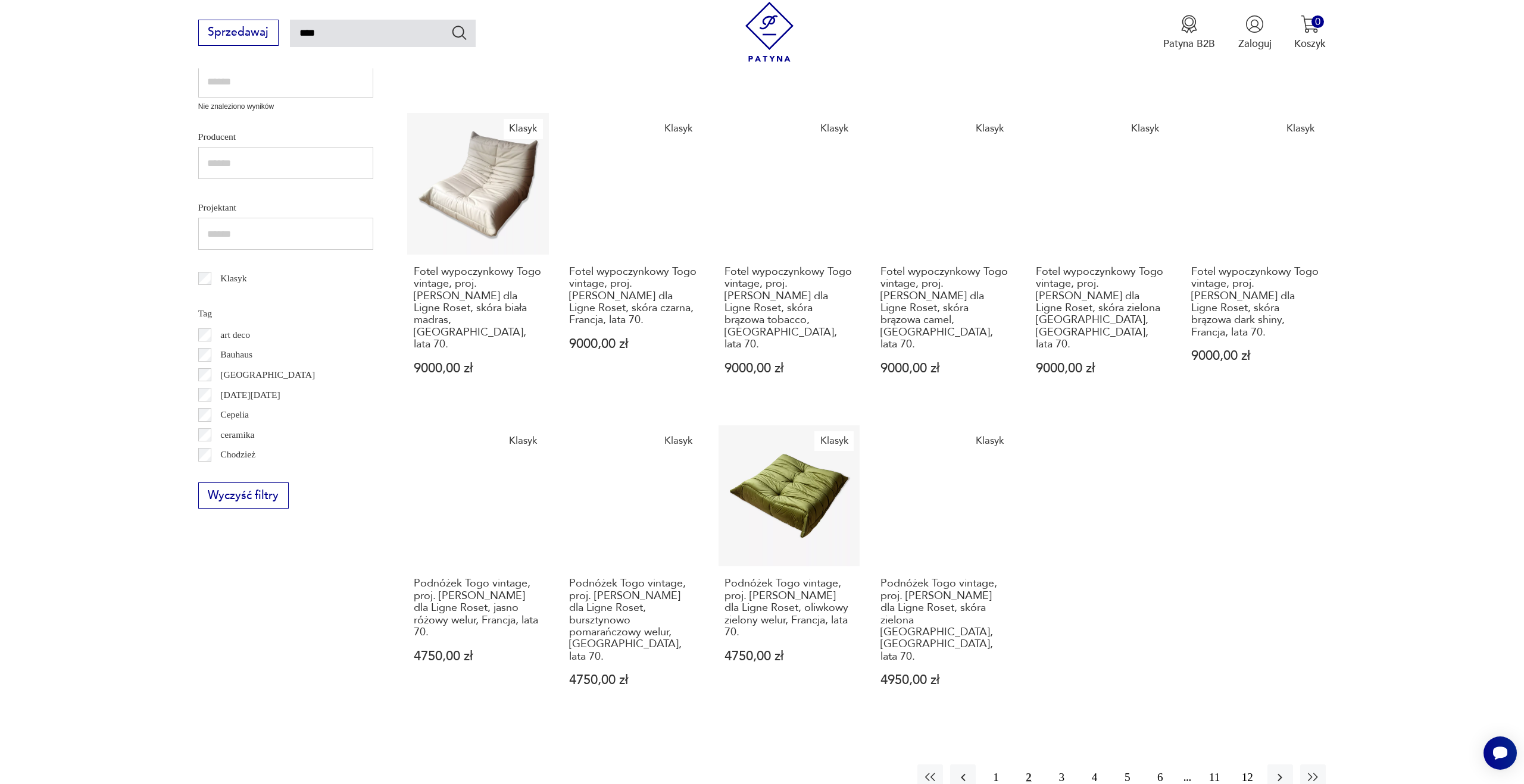
scroll to position [491, 0]
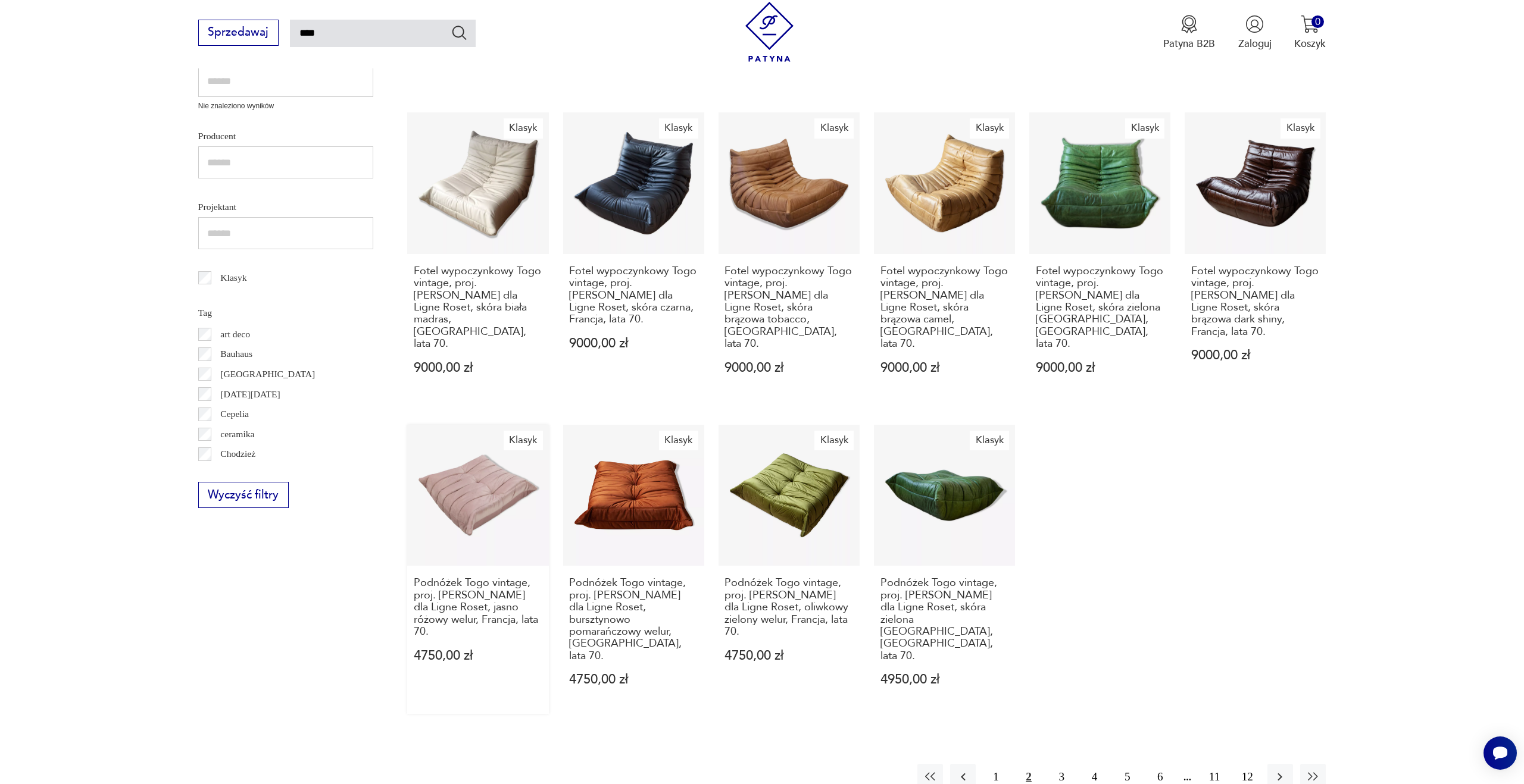
click at [484, 500] on link "Klasyk Podnóżek Togo vintage, proj. [PERSON_NAME] dla Ligne Roset, jasno różowy…" at bounding box center [478, 569] width 141 height 289
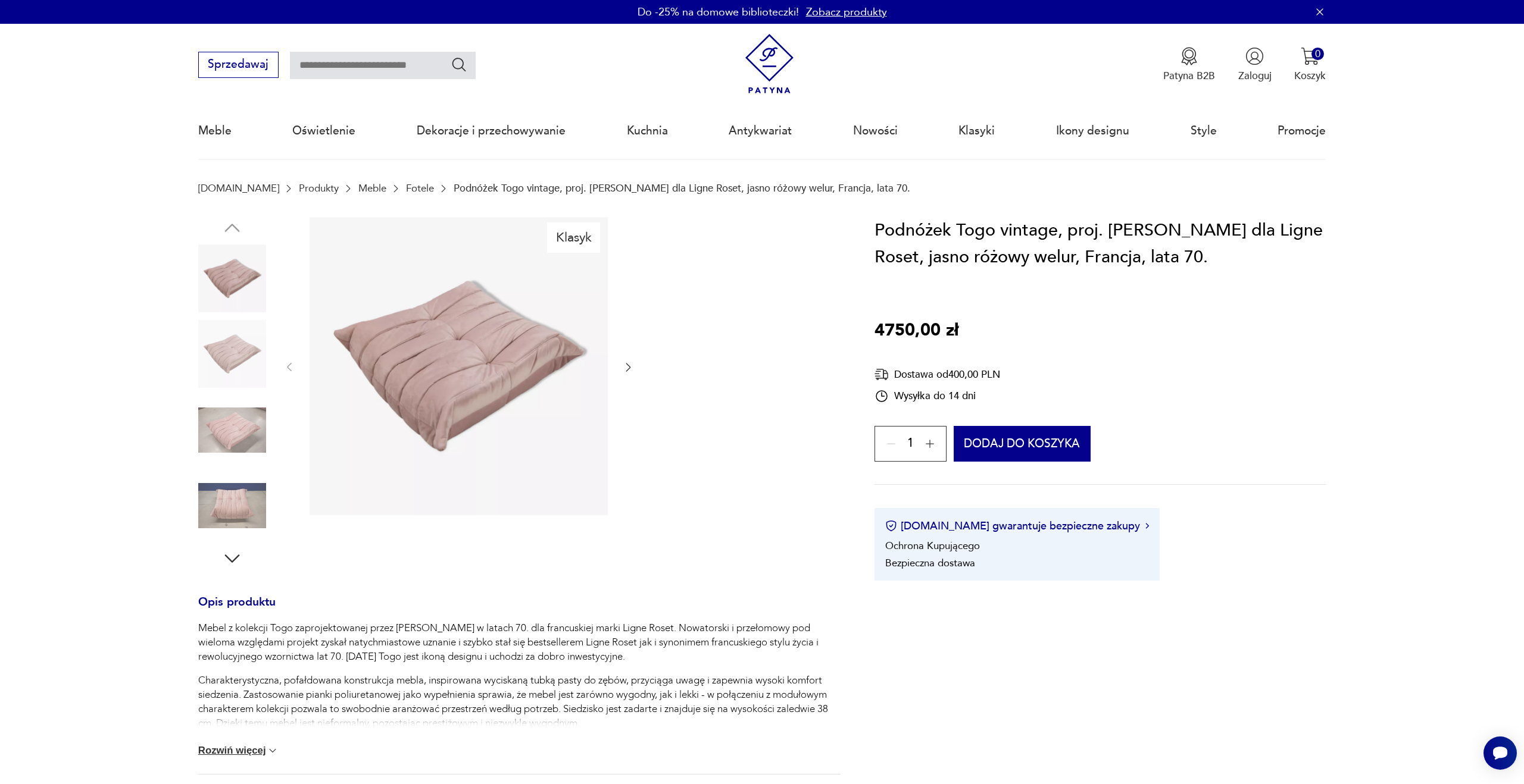
click at [216, 359] on img at bounding box center [232, 354] width 68 height 68
click at [224, 422] on img at bounding box center [232, 430] width 68 height 68
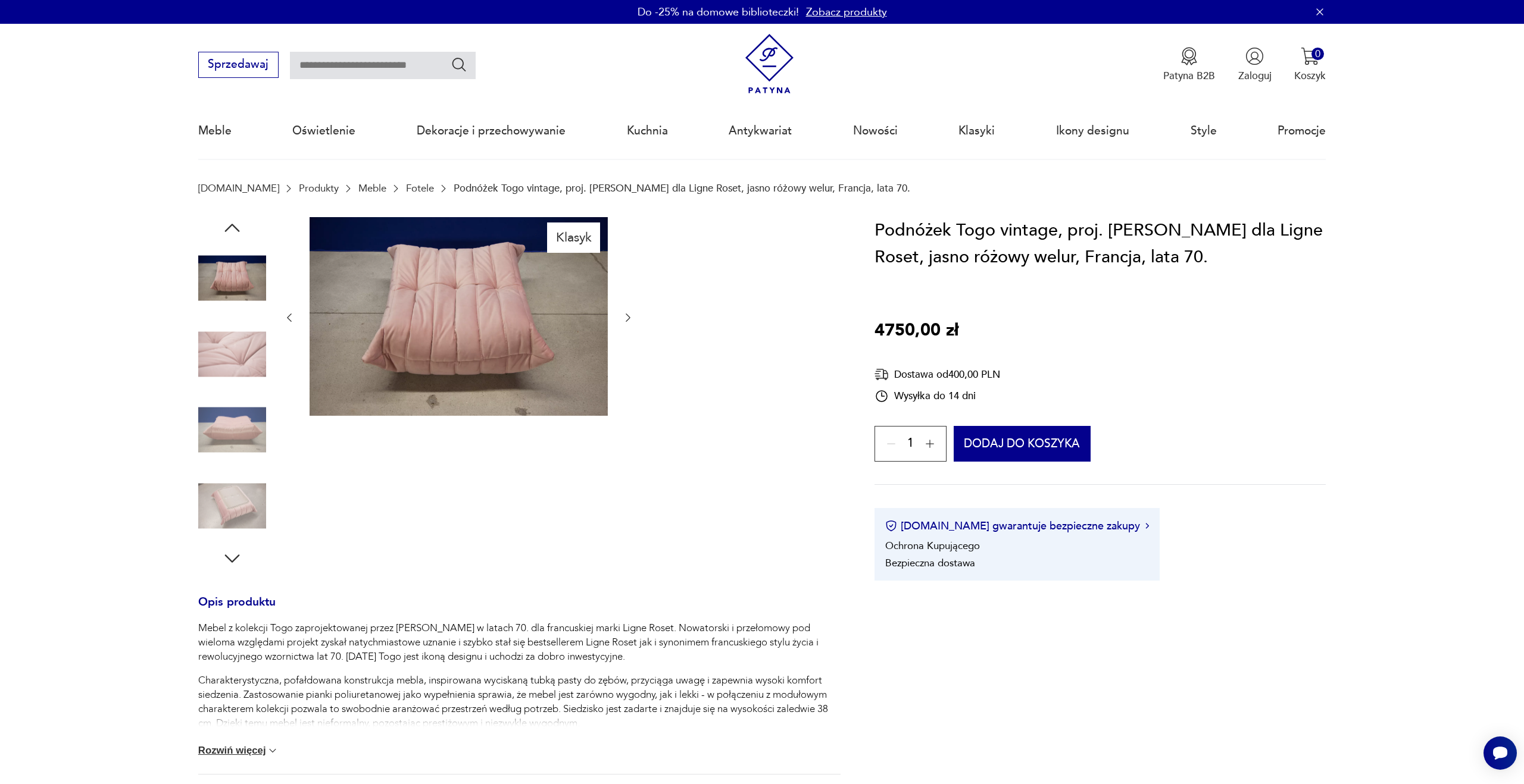
click at [253, 465] on div at bounding box center [232, 432] width 68 height 70
type input "****"
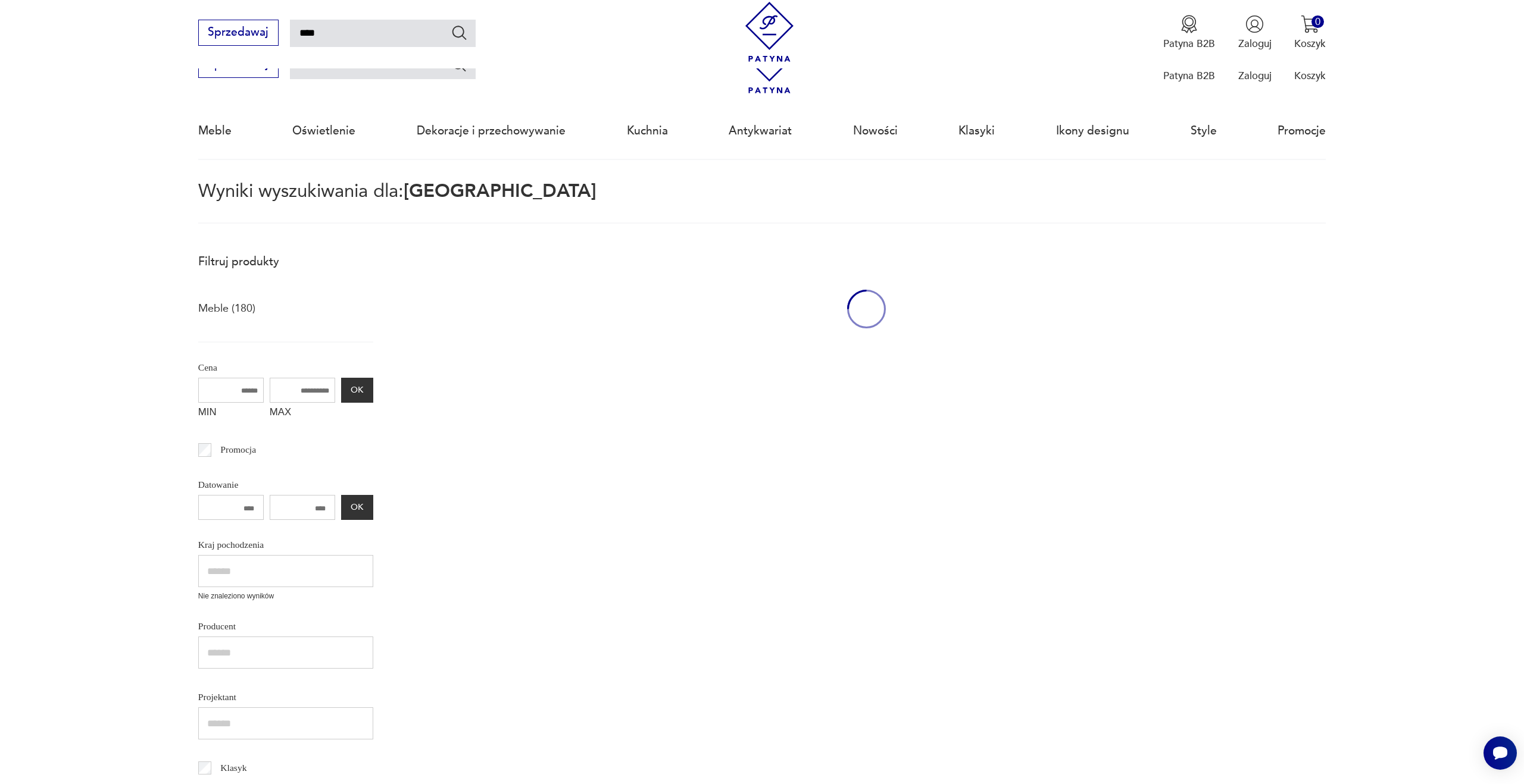
scroll to position [491, 0]
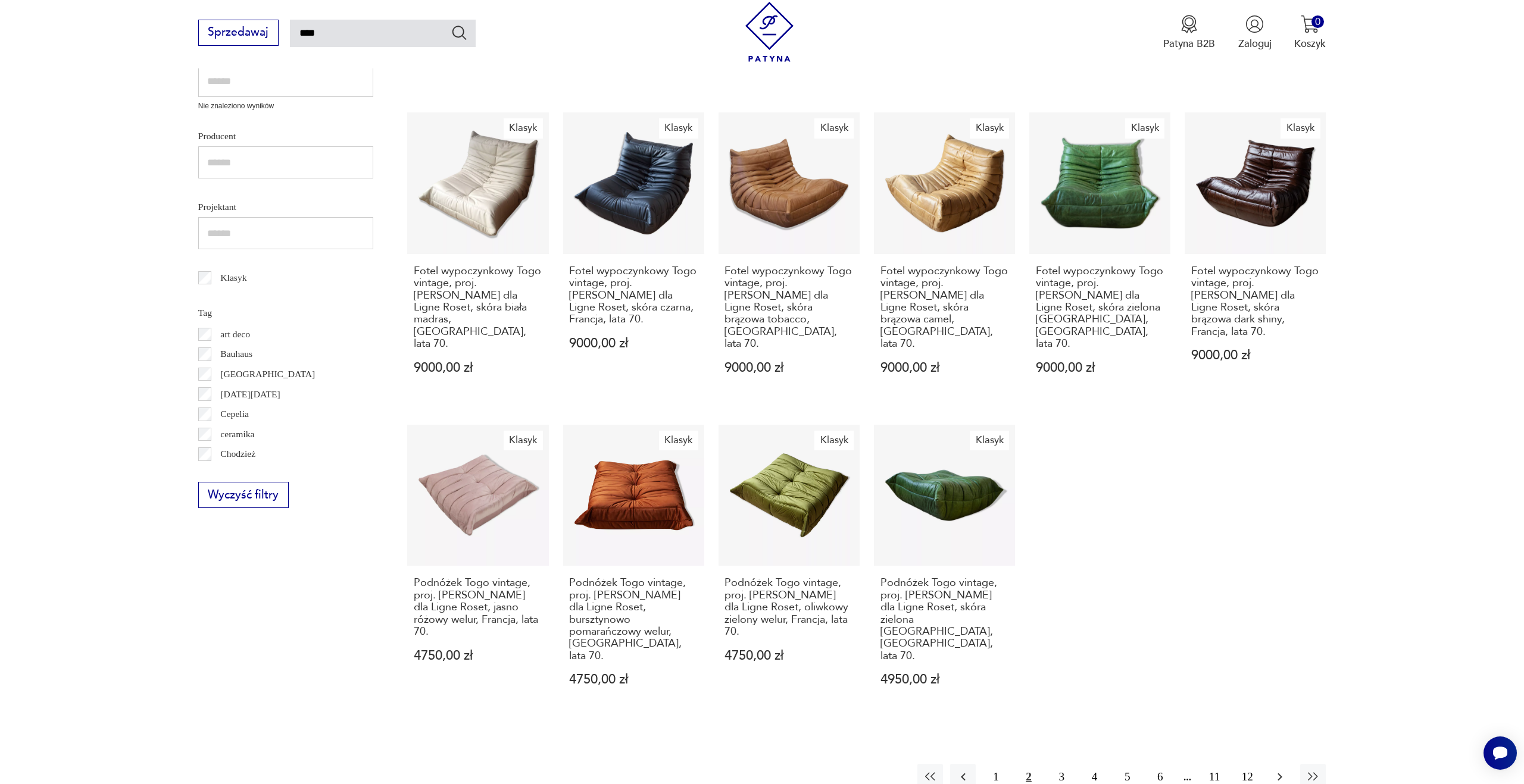
click at [1281, 770] on icon "button" at bounding box center [1279, 777] width 14 height 14
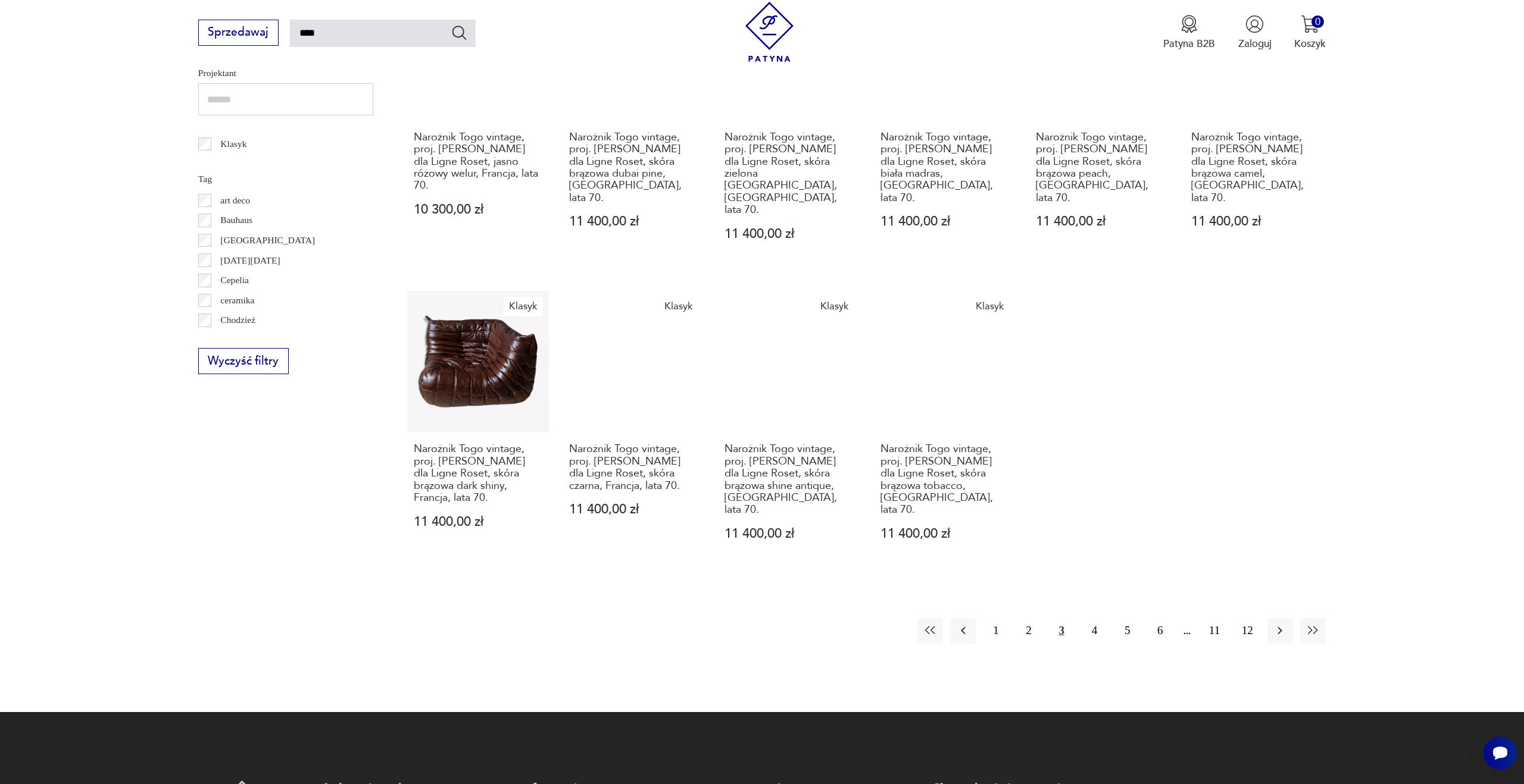
scroll to position [634, 0]
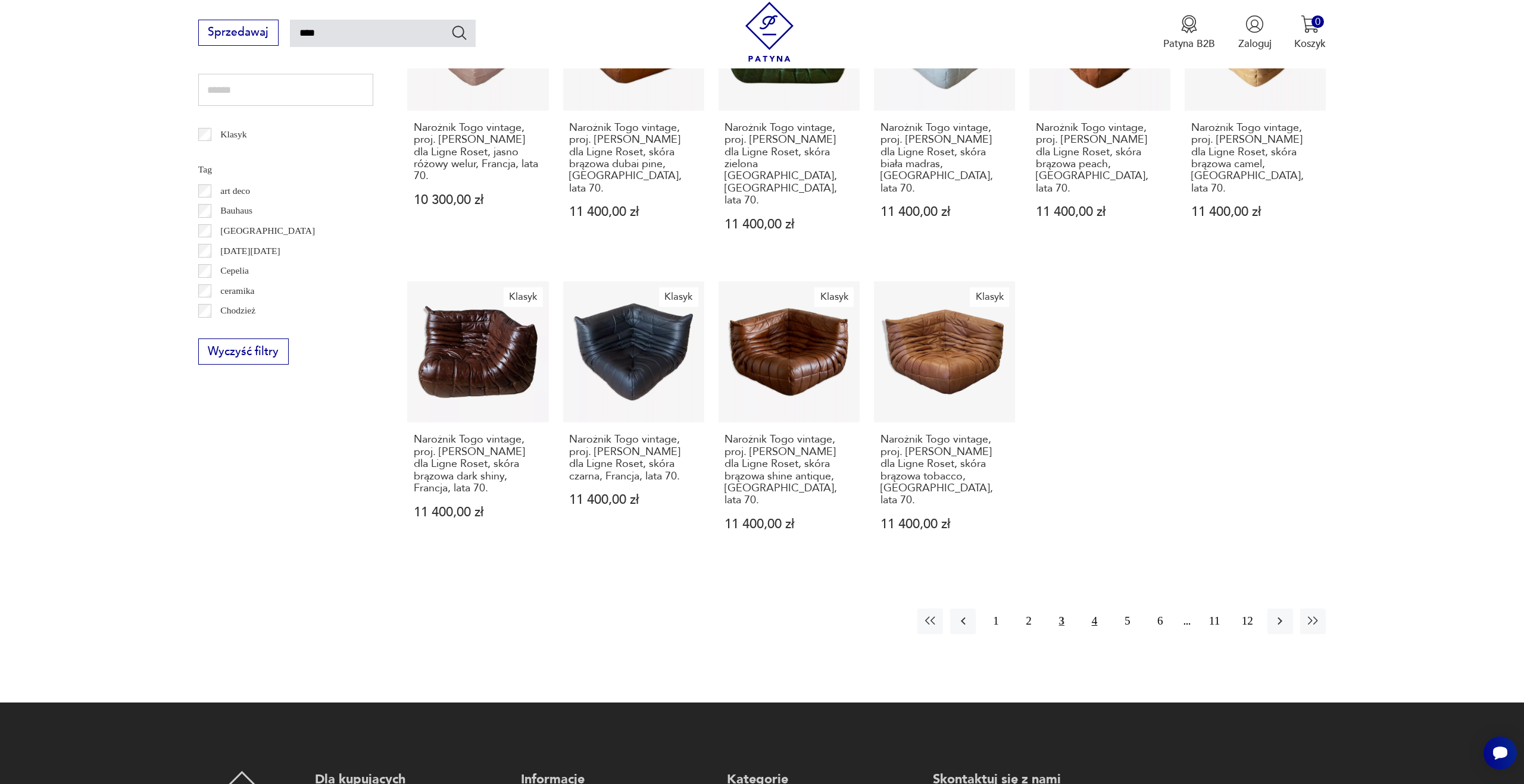
click at [1091, 609] on button "4" at bounding box center [1094, 621] width 25 height 25
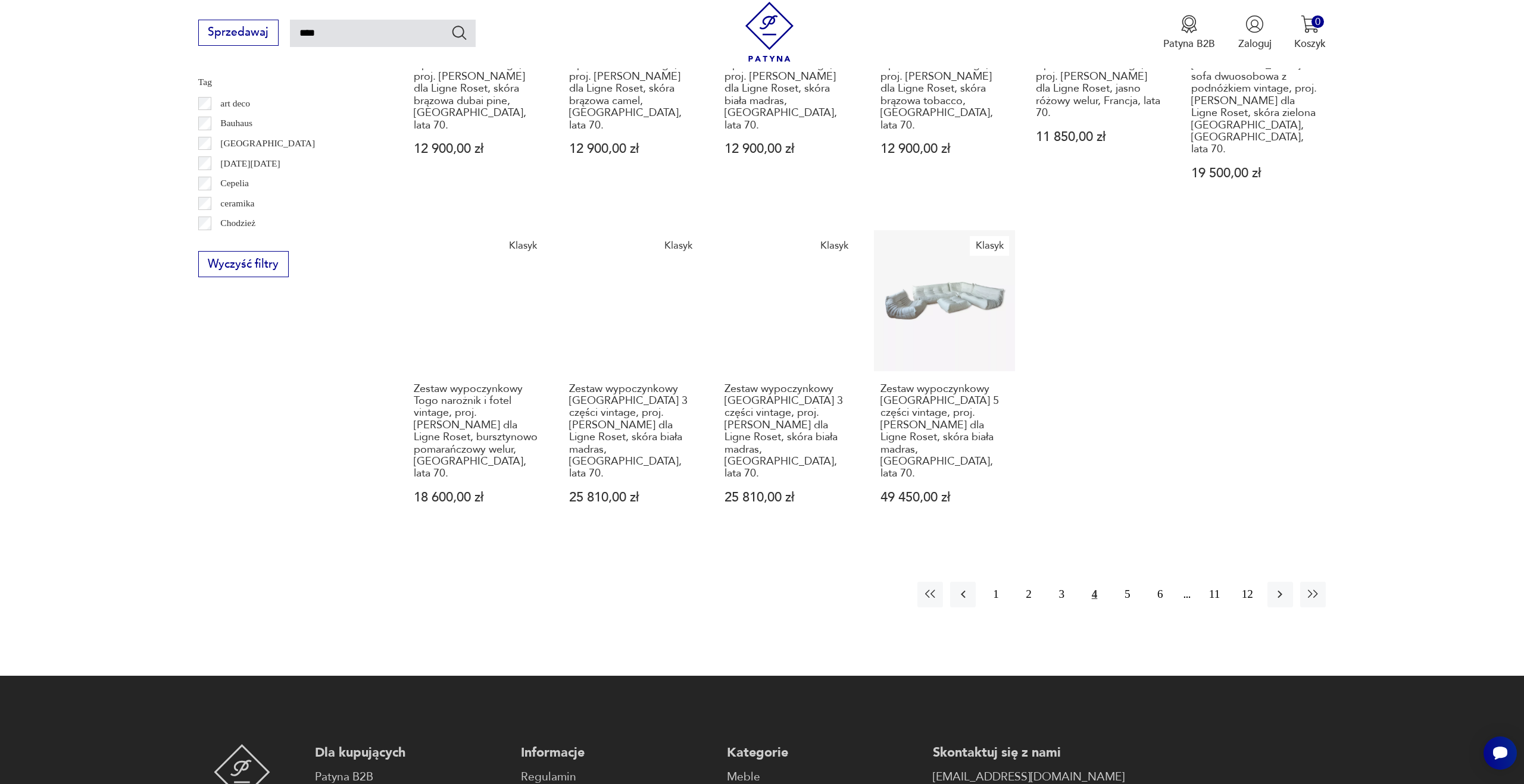
scroll to position [736, 0]
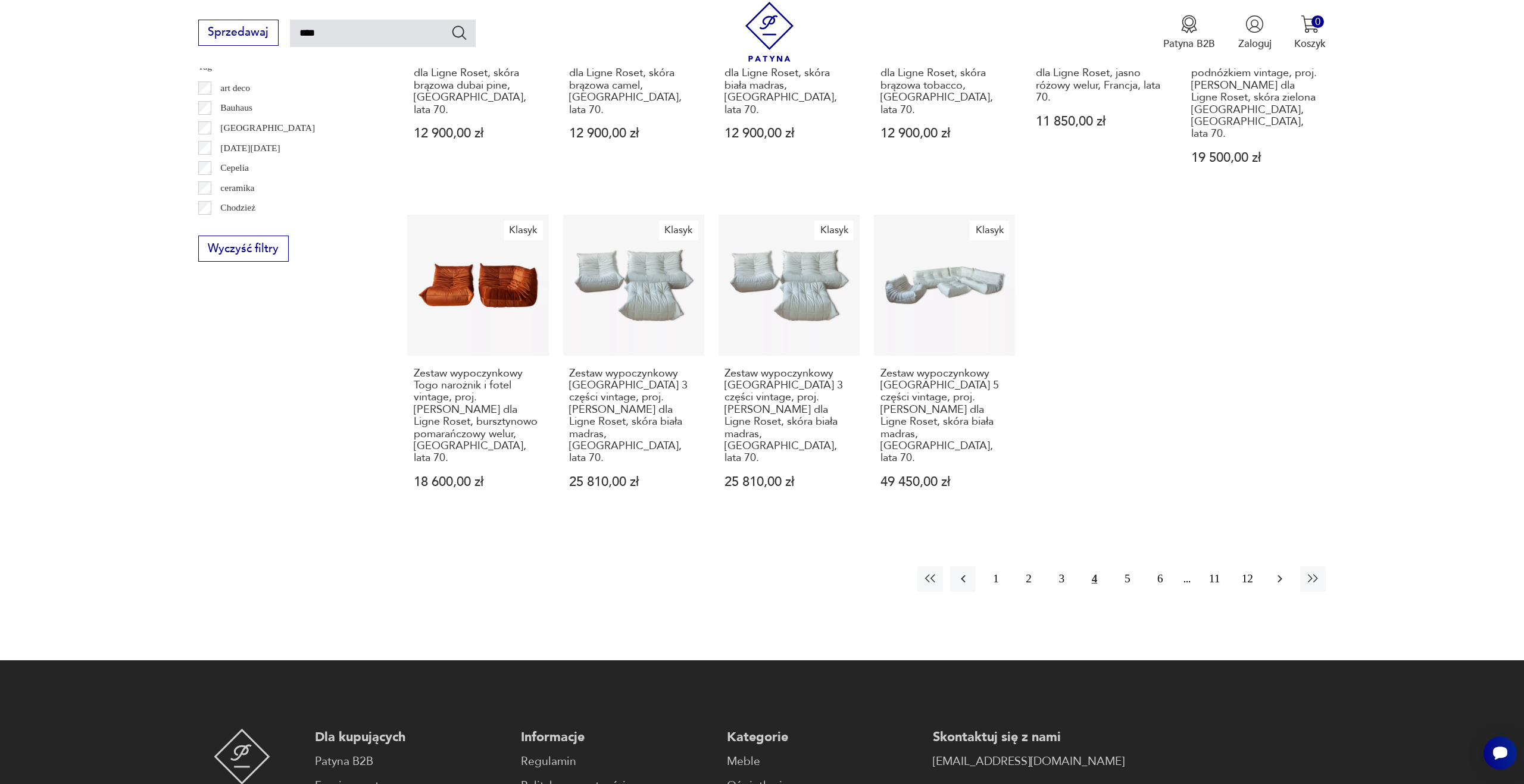
click at [1285, 572] on icon "button" at bounding box center [1279, 578] width 14 height 14
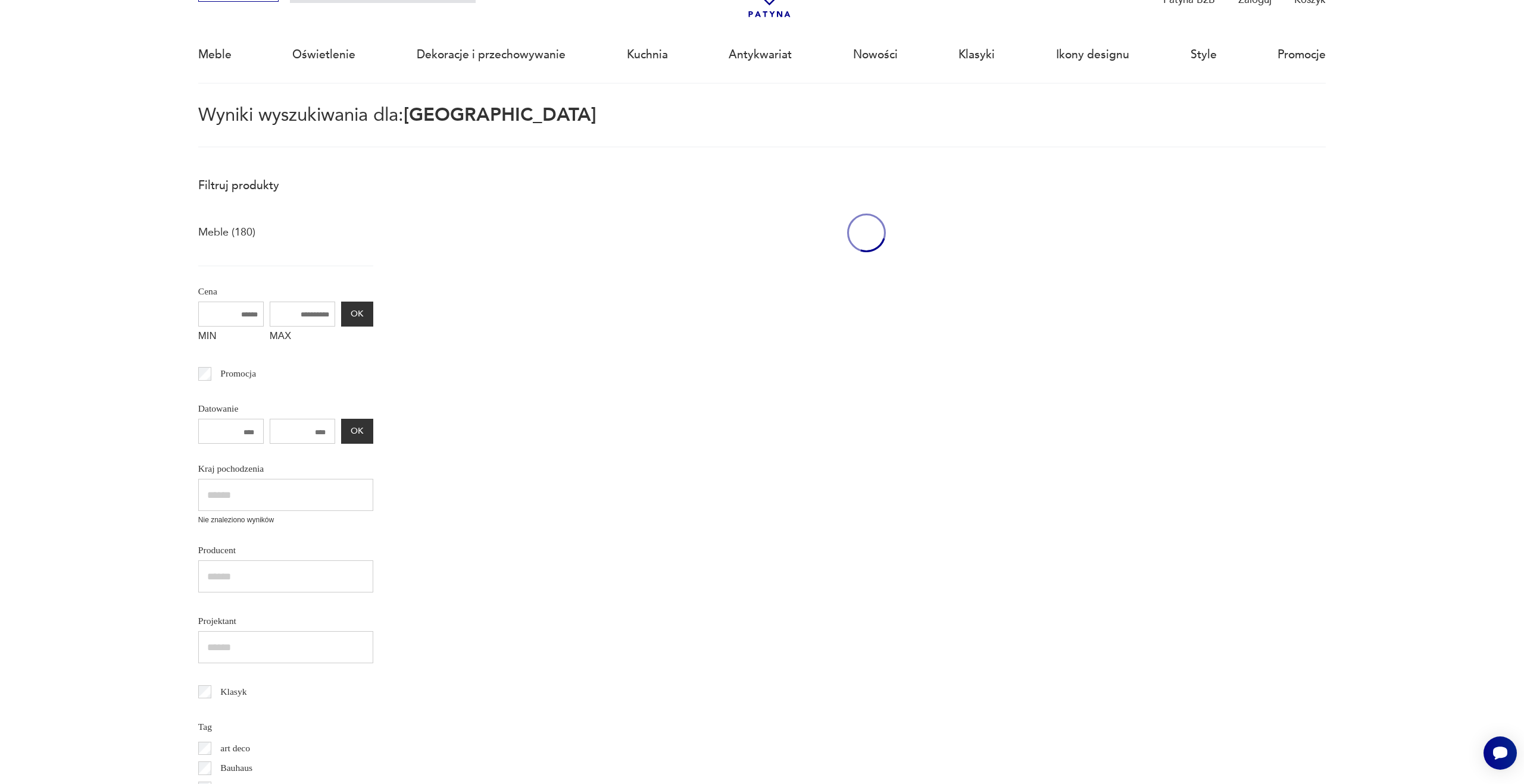
scroll to position [69, 0]
